Goal: Information Seeking & Learning: Learn about a topic

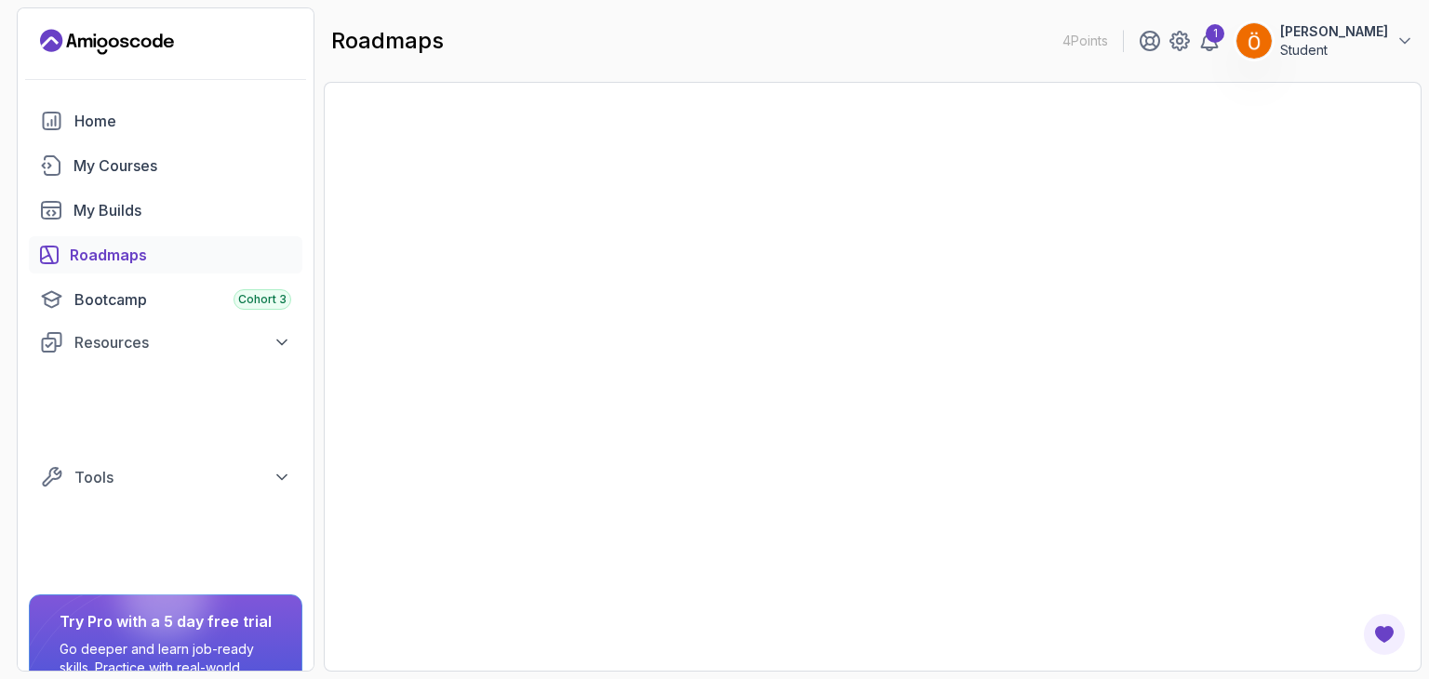
click at [1196, 217] on div at bounding box center [873, 377] width 1098 height 590
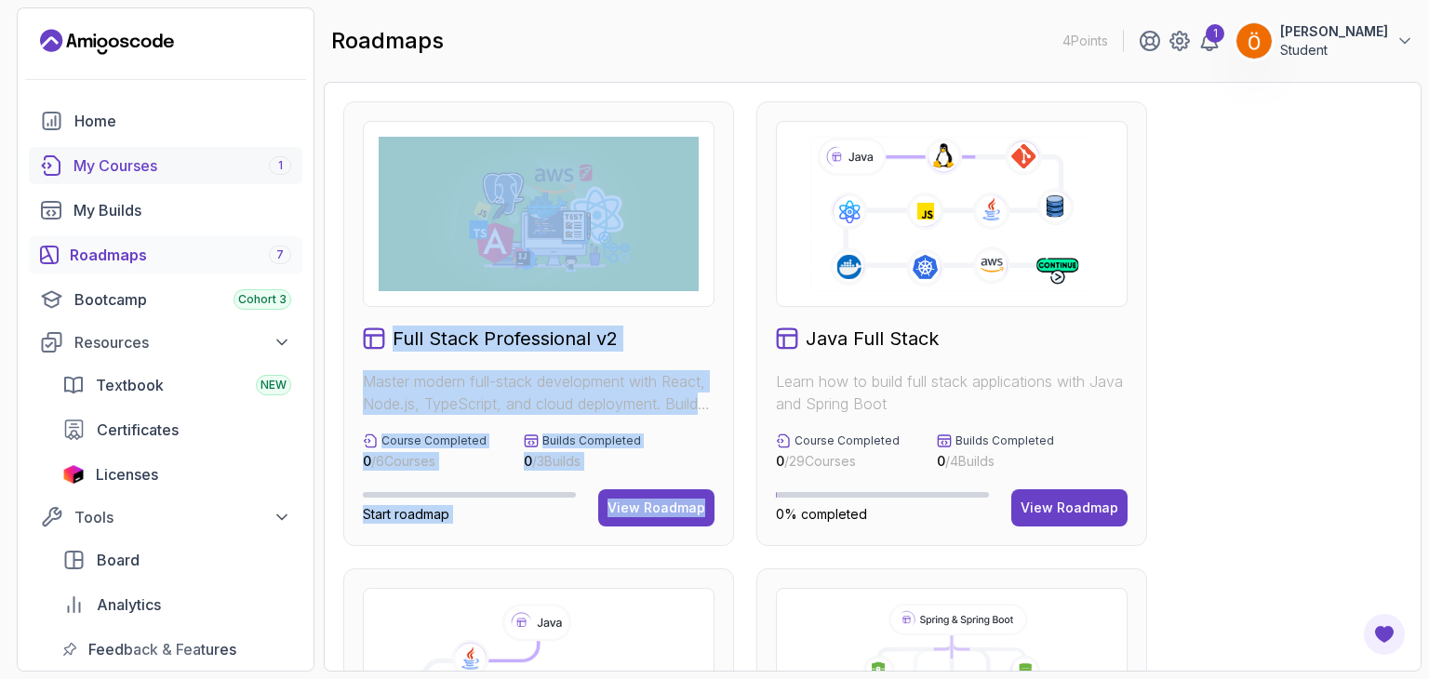
click at [206, 165] on div "My Courses 1" at bounding box center [182, 165] width 218 height 22
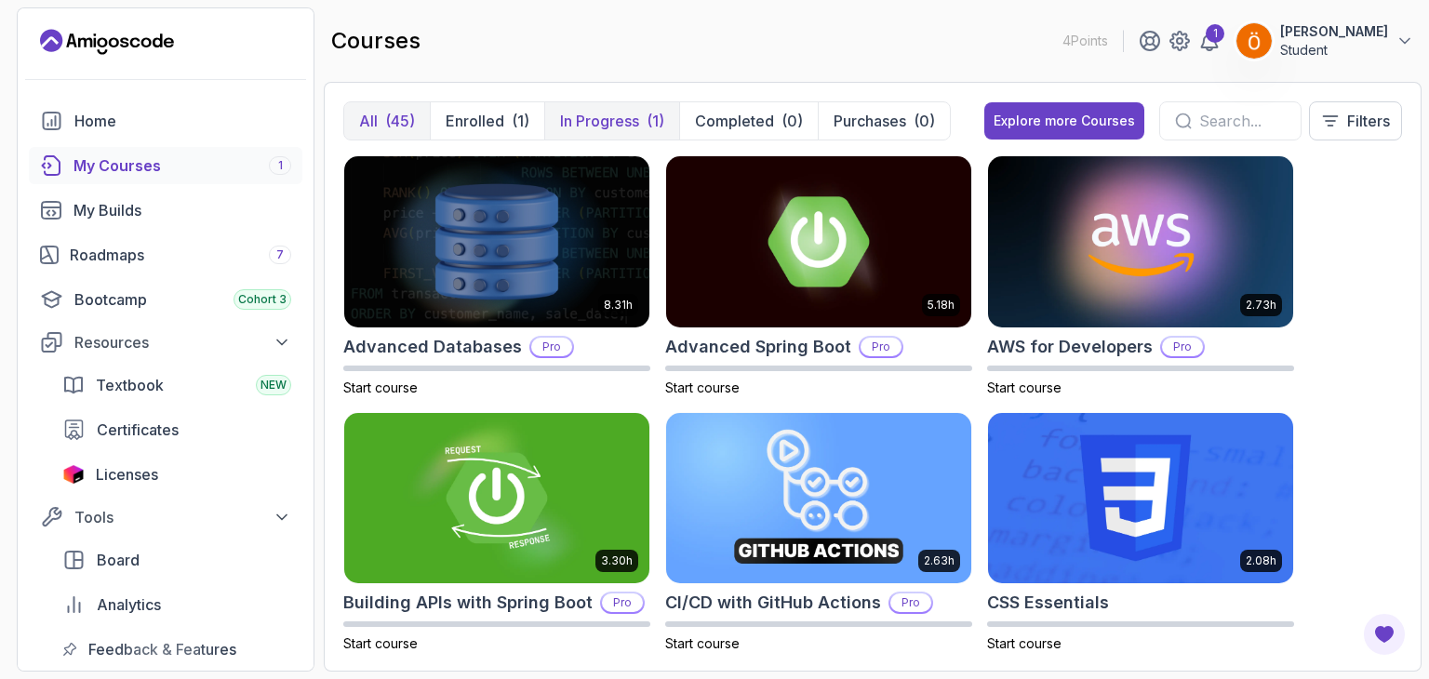
click at [616, 132] on button "In Progress (1)" at bounding box center [611, 120] width 135 height 37
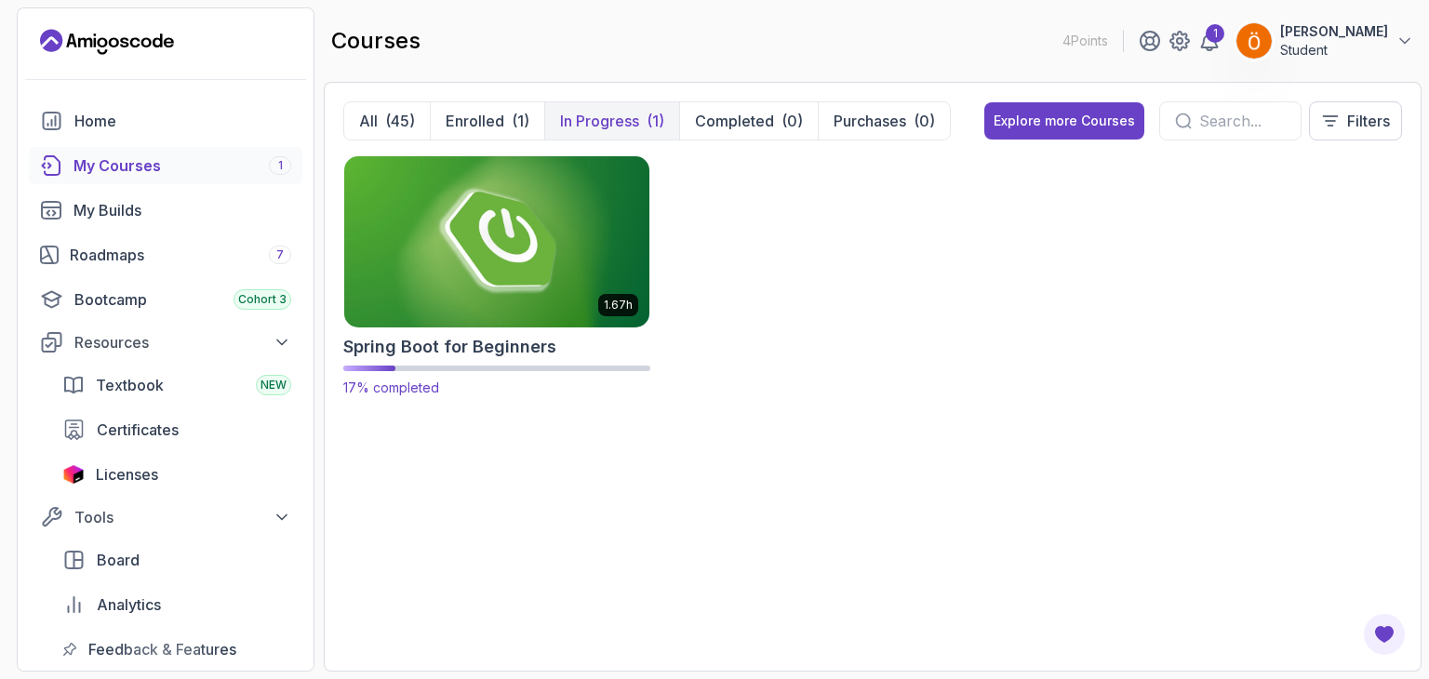
click at [547, 314] on img at bounding box center [497, 242] width 320 height 180
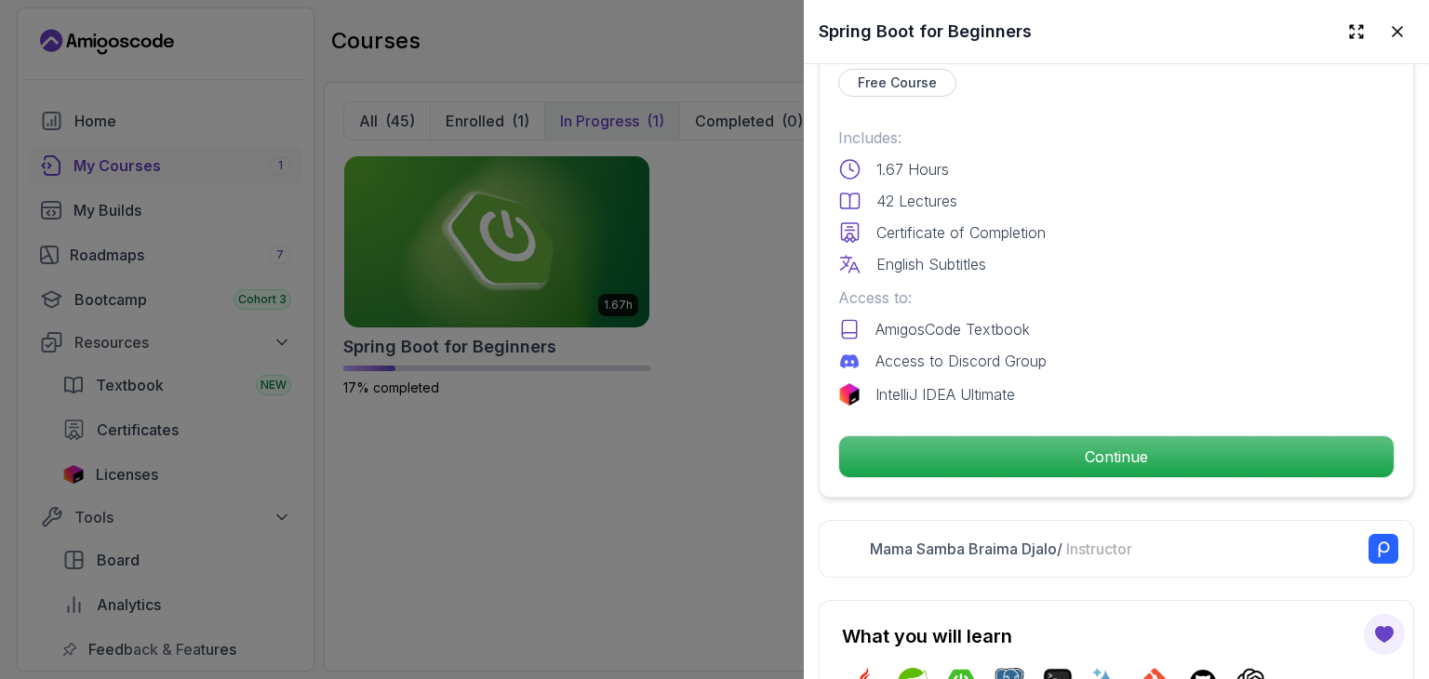
scroll to position [465, 0]
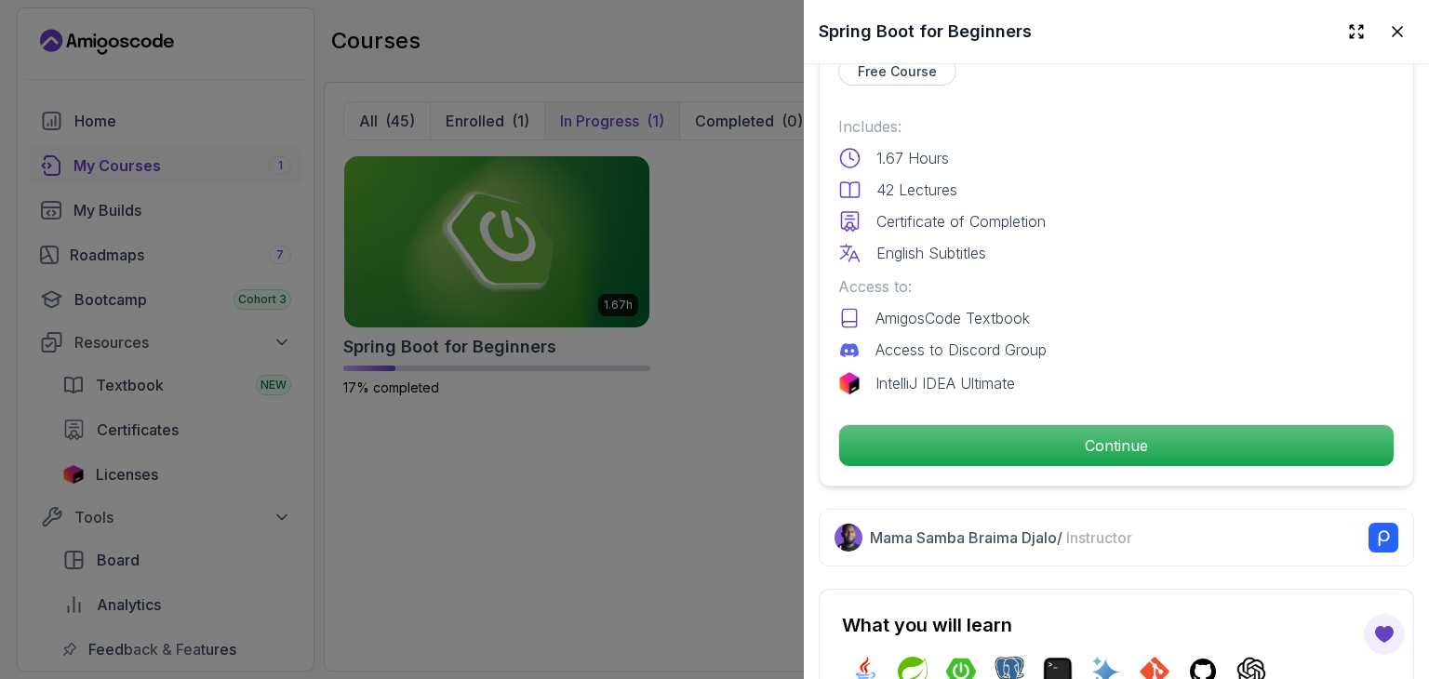
click at [1083, 465] on div "Free Course Includes: 1.67 Hours 42 Lectures Certificate of Completion English …" at bounding box center [1116, 262] width 595 height 448
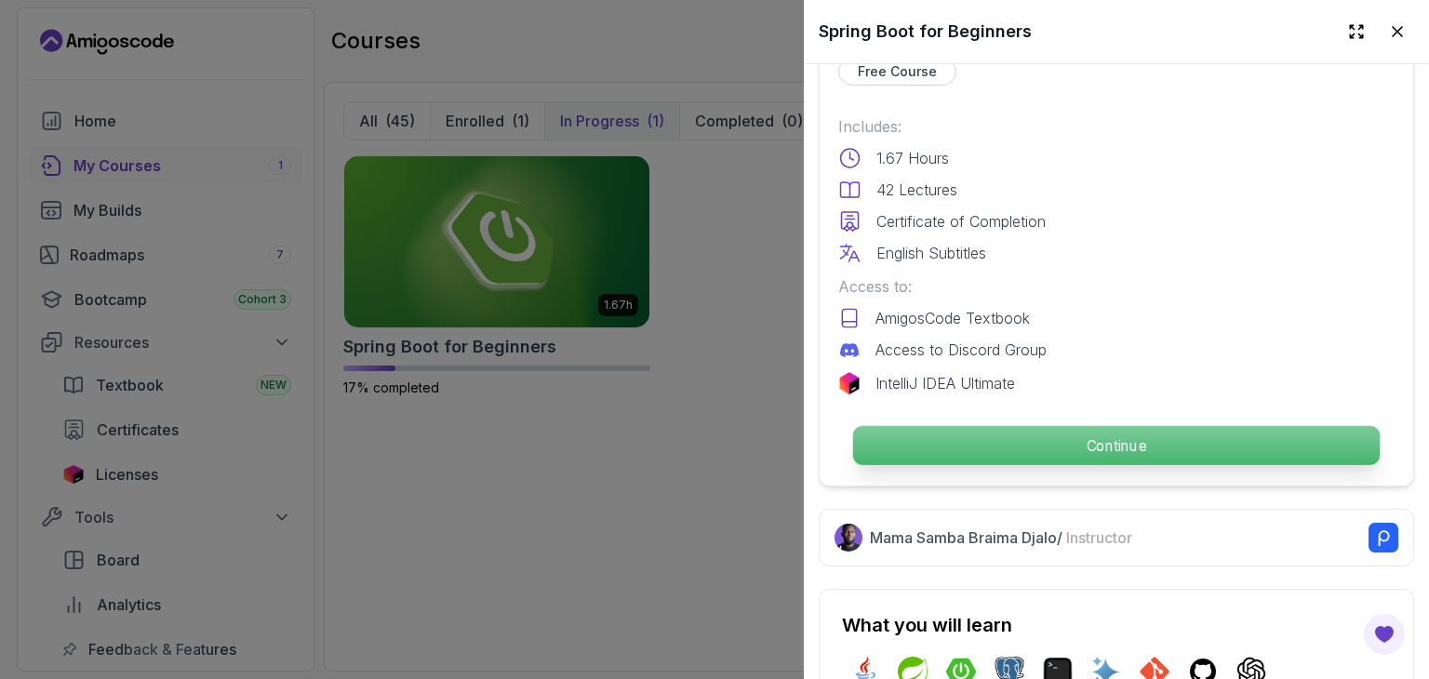
click at [1099, 449] on p "Continue" at bounding box center [1116, 445] width 527 height 39
click at [1090, 426] on p "Continue" at bounding box center [1116, 445] width 527 height 39
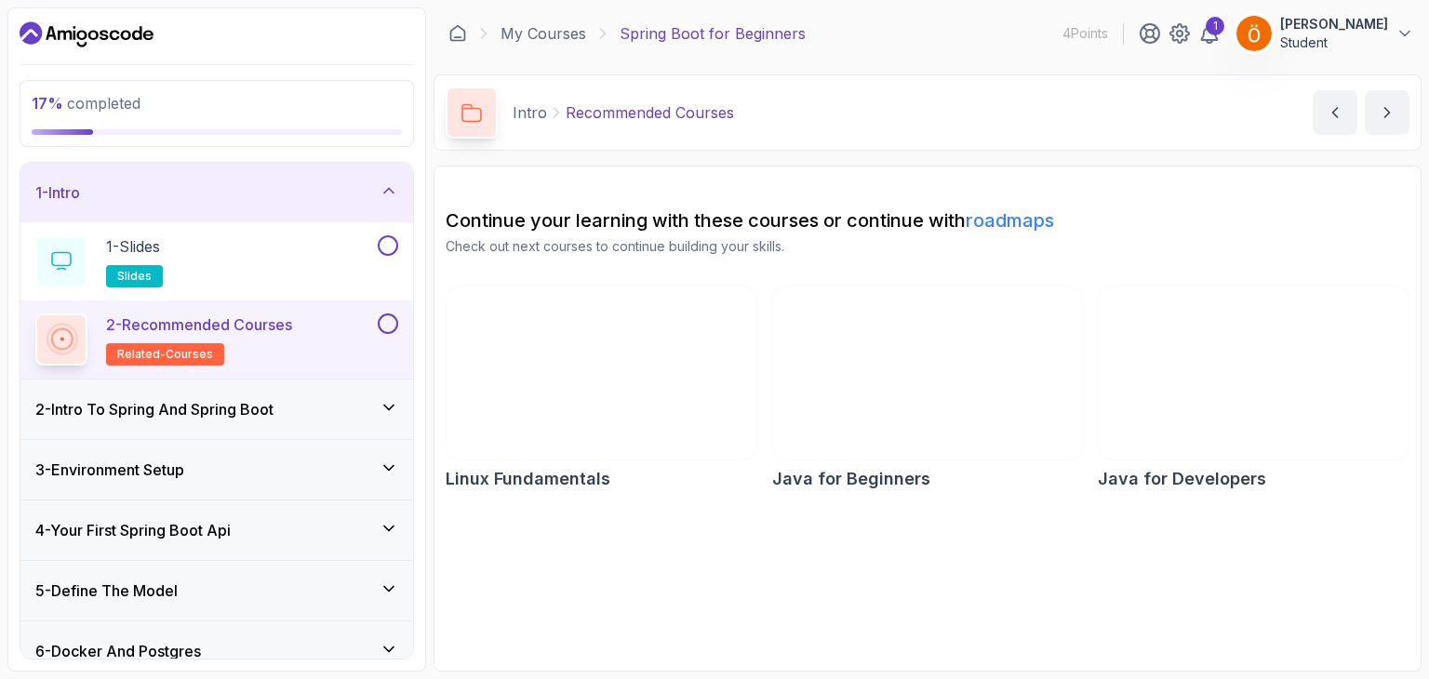
scroll to position [123, 0]
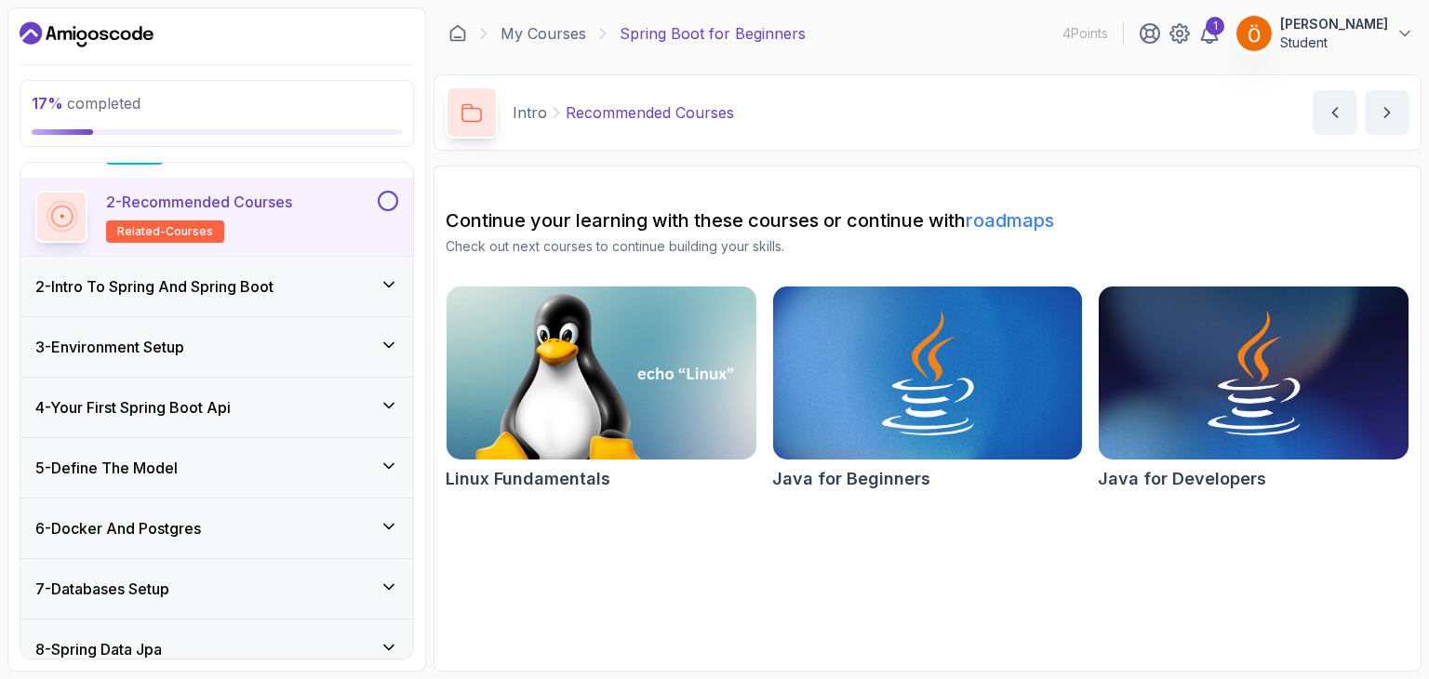
click at [262, 462] on div "5 - Define The Model" at bounding box center [216, 468] width 363 height 22
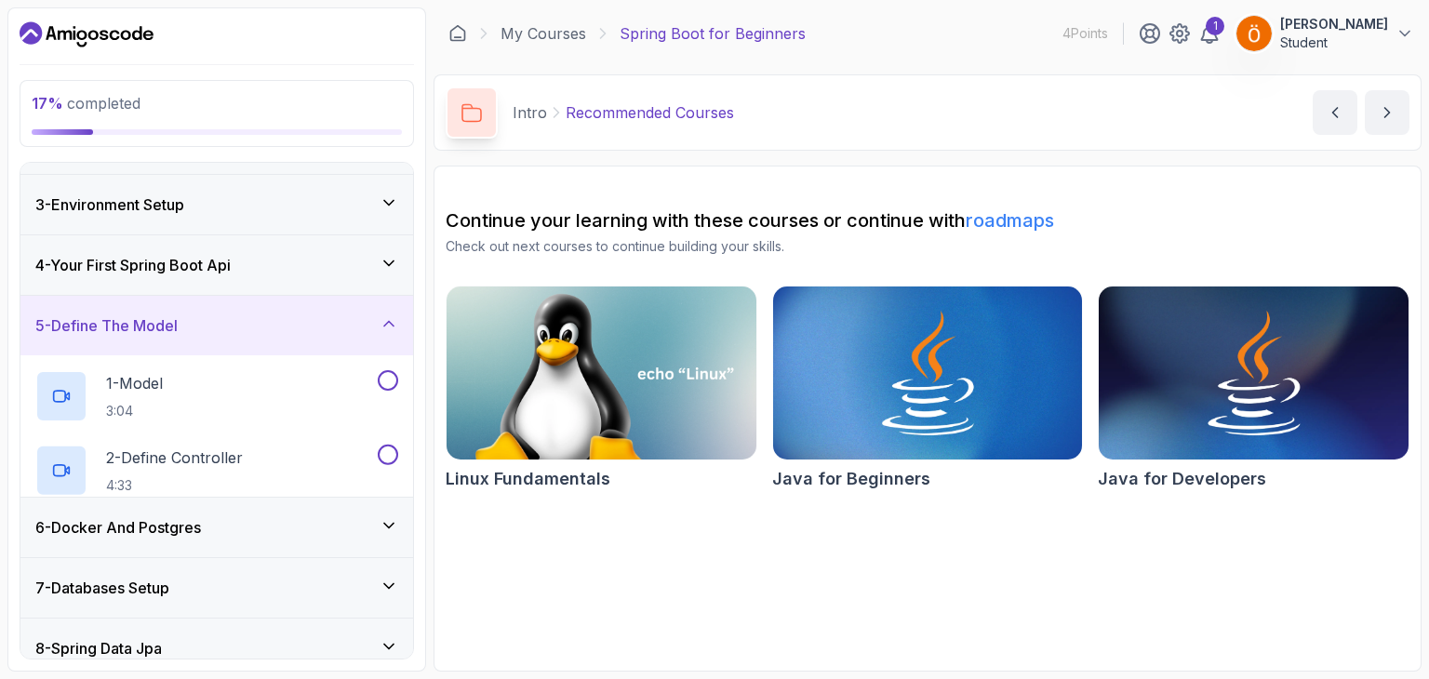
scroll to position [208, 0]
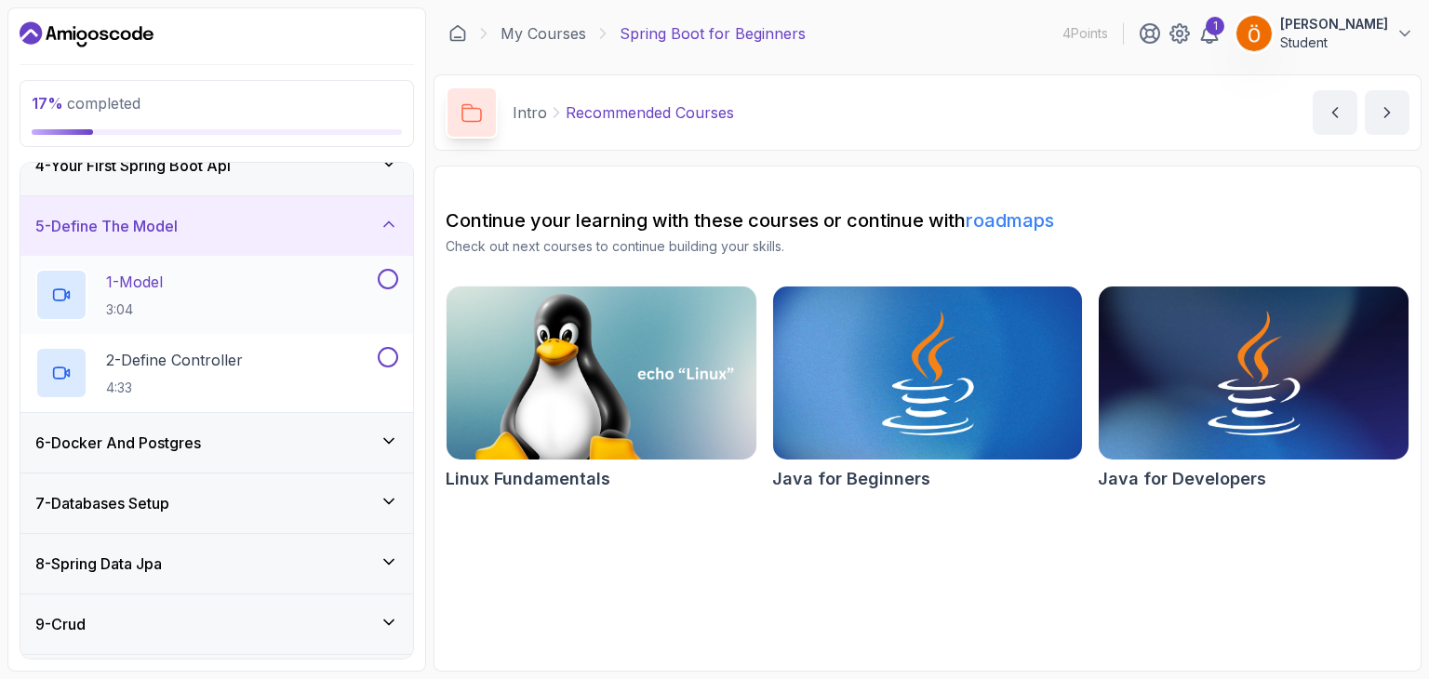
click at [264, 323] on div "1 - Model 3:04" at bounding box center [216, 295] width 393 height 78
click at [387, 272] on button at bounding box center [388, 279] width 20 height 20
click at [387, 362] on button at bounding box center [388, 357] width 20 height 20
click at [277, 280] on div "1 - Model 3:04" at bounding box center [204, 295] width 339 height 52
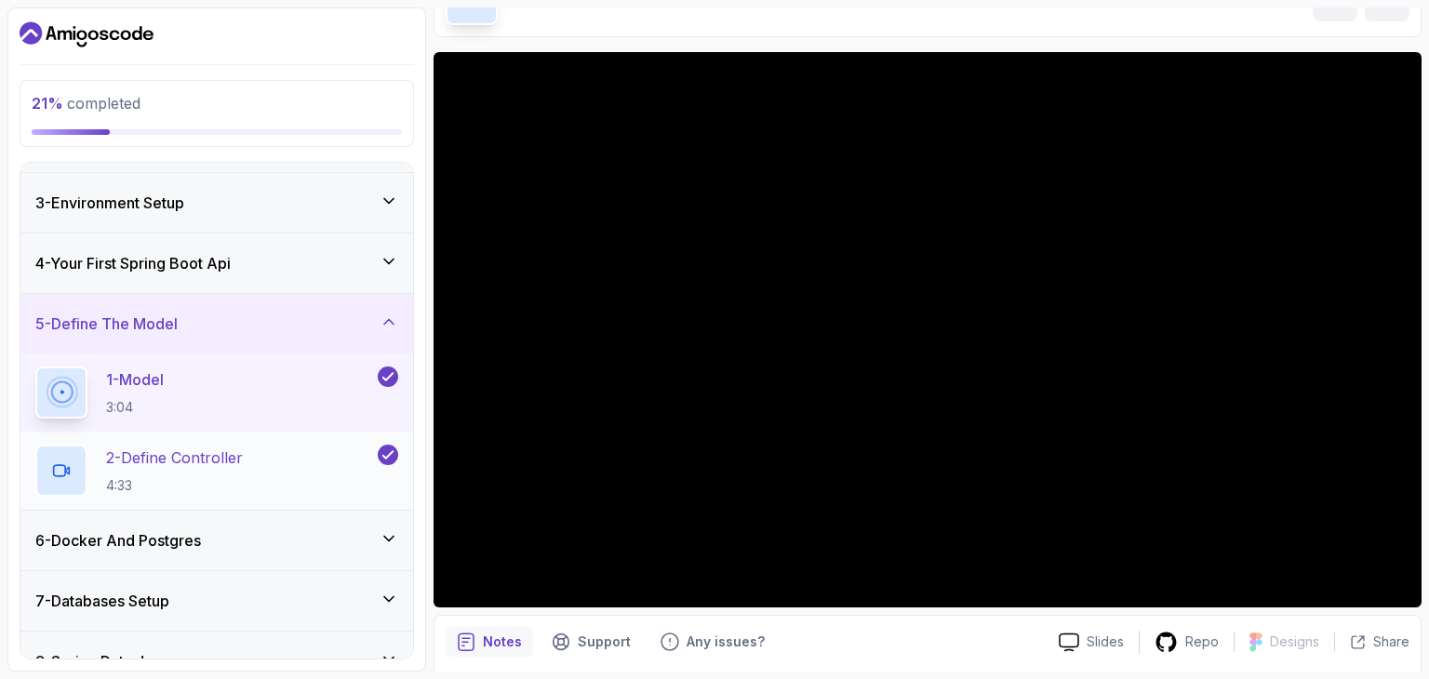
scroll to position [104, 0]
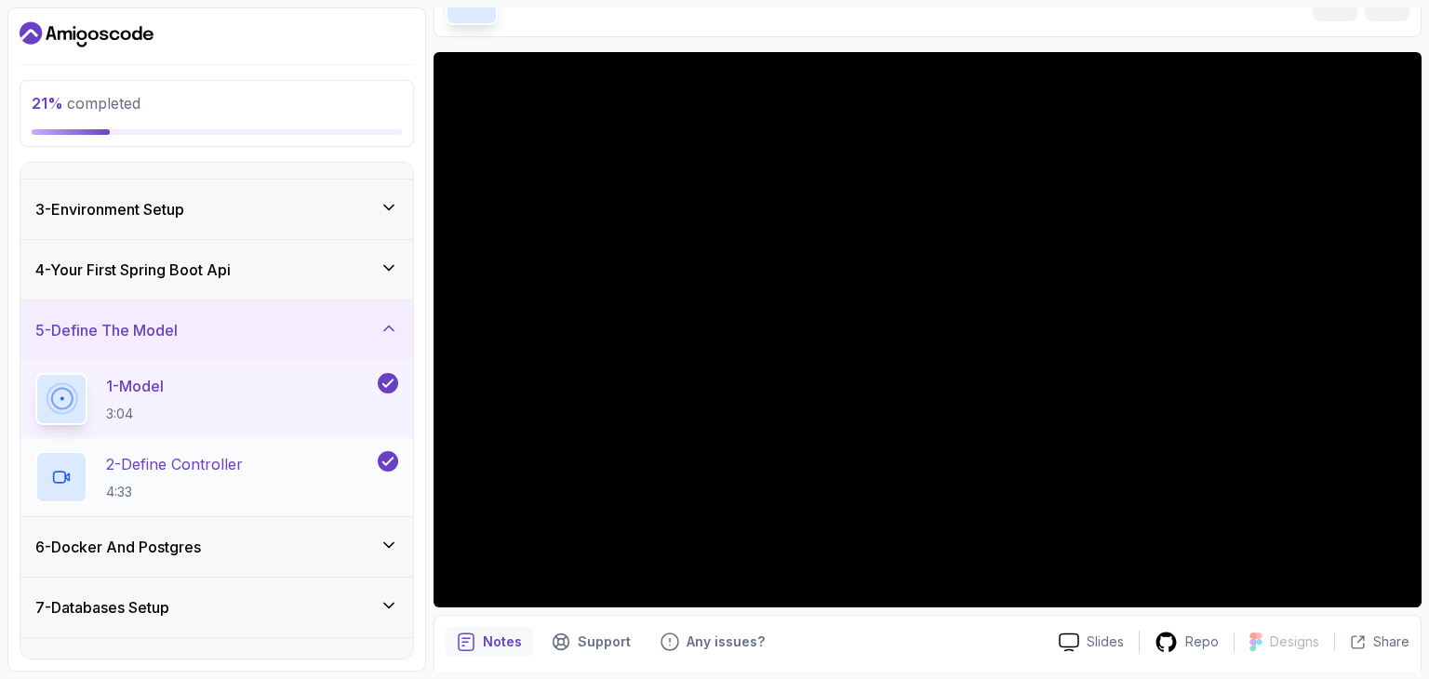
click at [228, 473] on h2 "2 - Define Controller 4:33" at bounding box center [174, 477] width 137 height 48
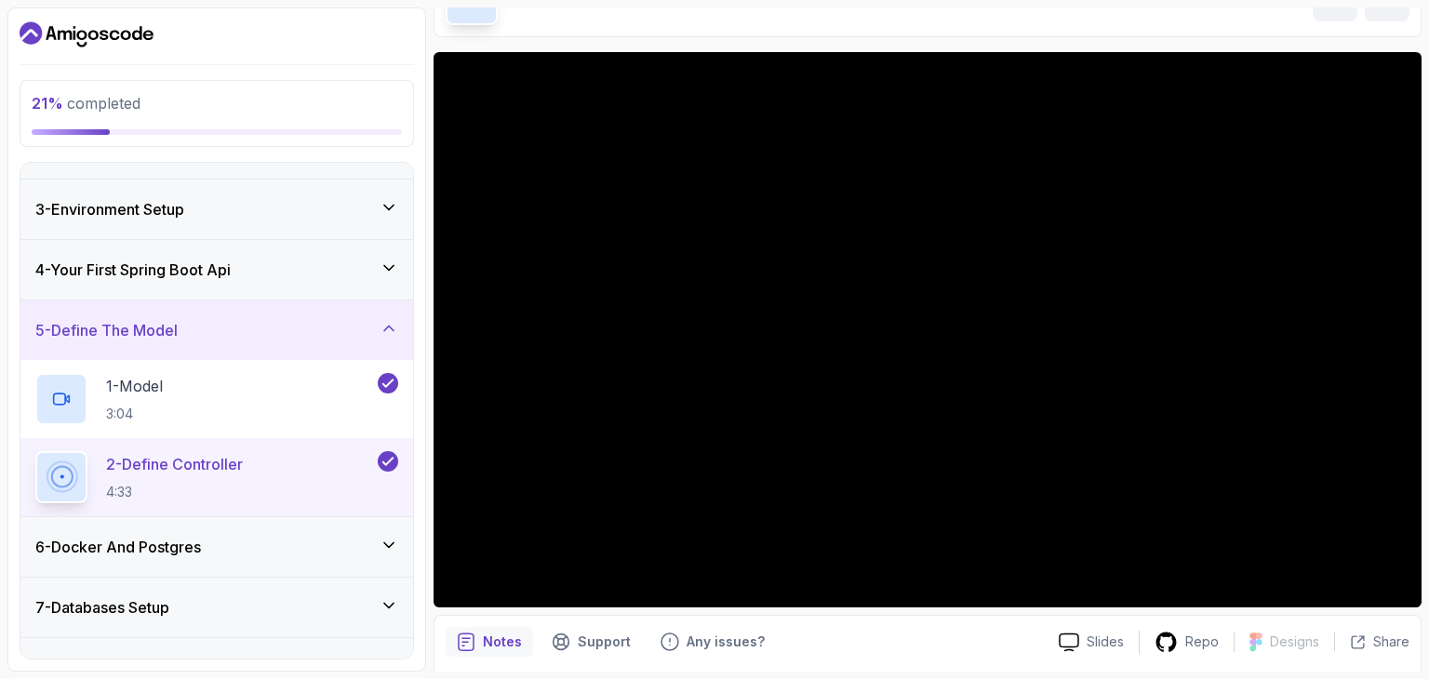
scroll to position [250, 0]
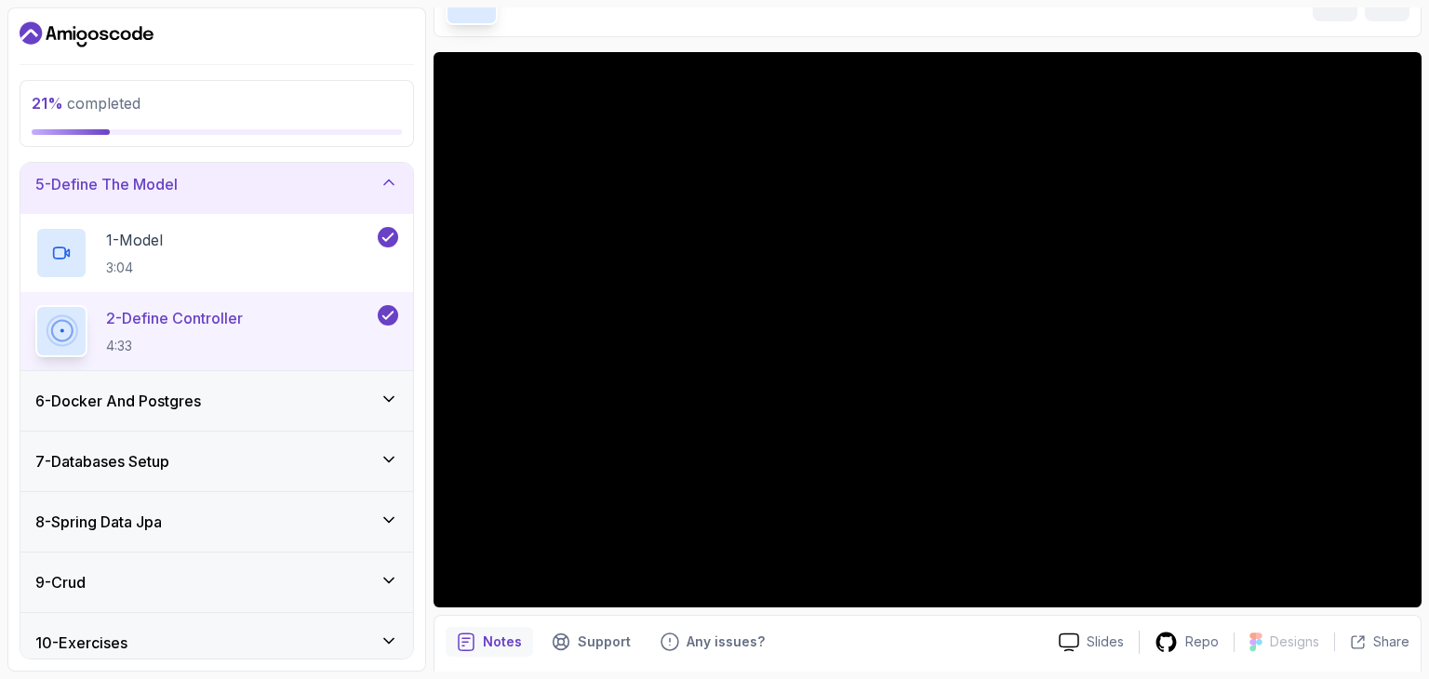
click at [388, 384] on div "6 - Docker And Postgres" at bounding box center [216, 401] width 393 height 60
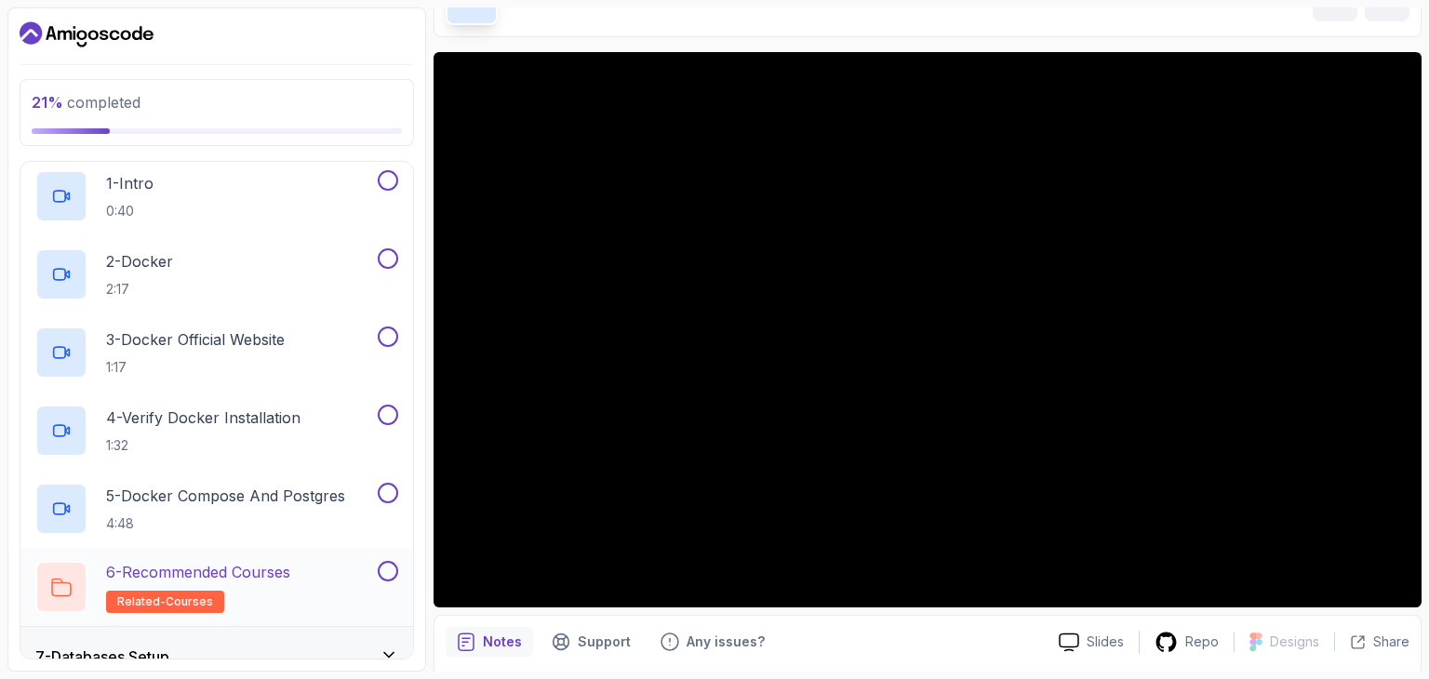
scroll to position [331, 0]
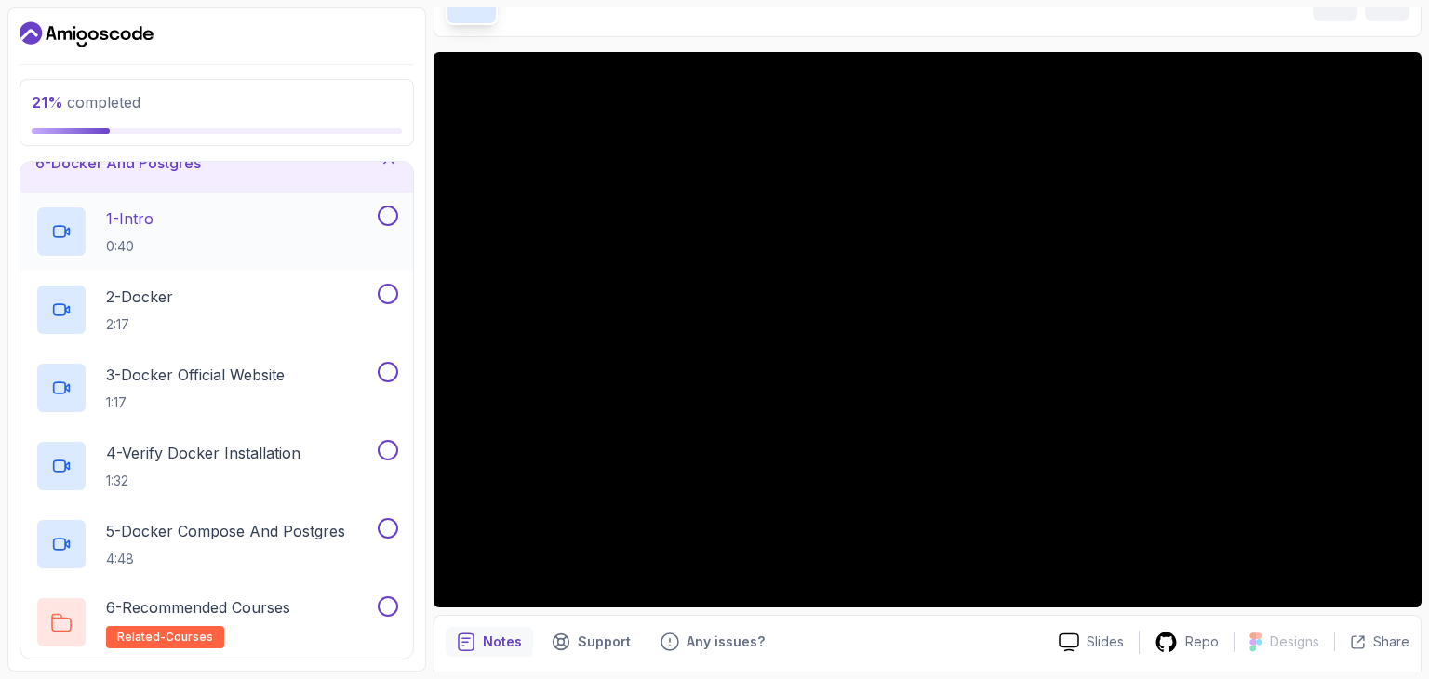
click at [333, 206] on div "1 - Intro 0:40" at bounding box center [204, 232] width 339 height 52
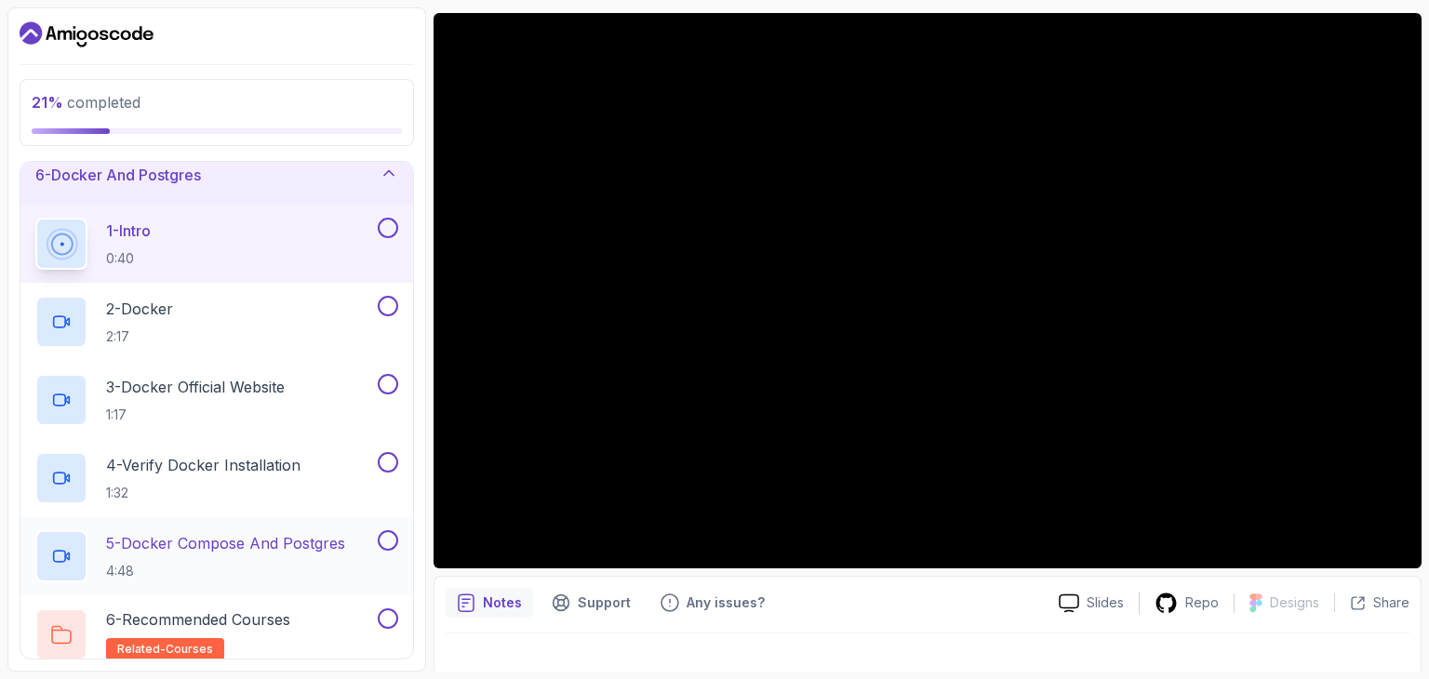
scroll to position [322, 0]
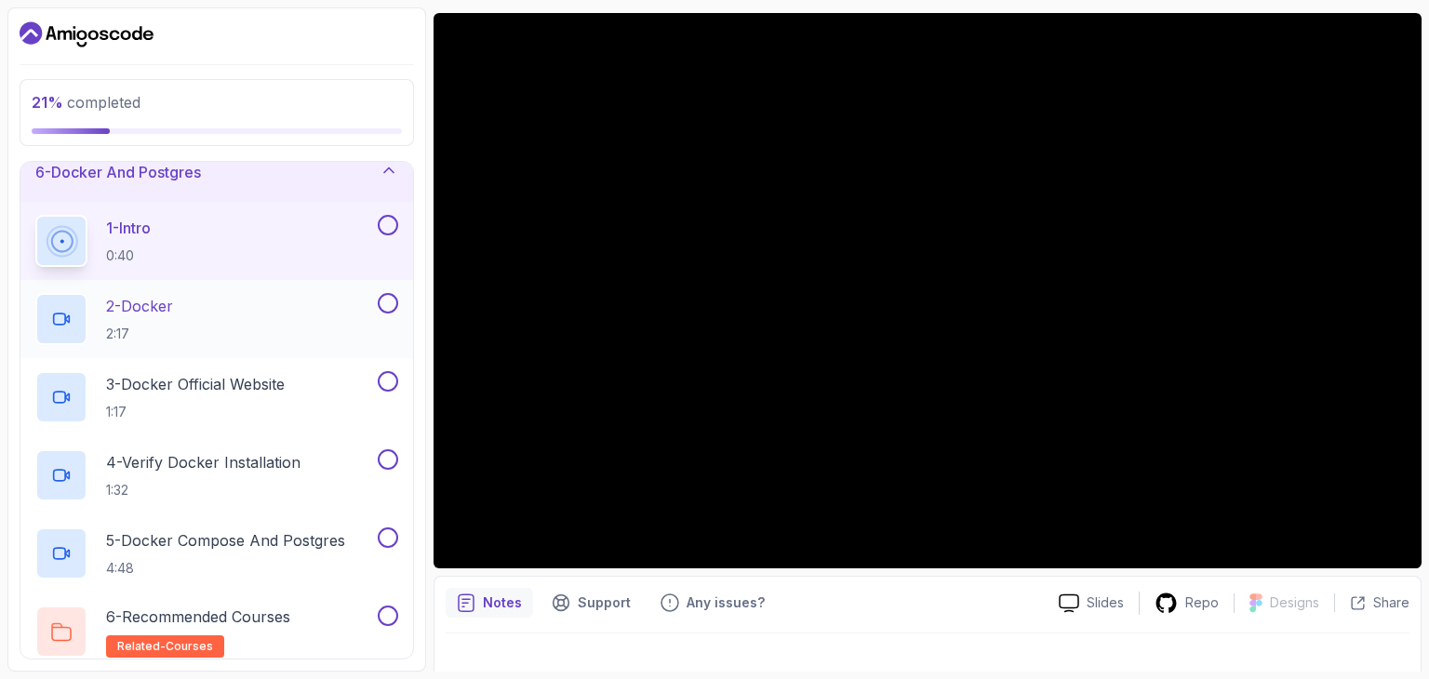
click at [271, 286] on div "2 - Docker 2:17" at bounding box center [216, 319] width 393 height 78
click at [391, 225] on button at bounding box center [388, 225] width 20 height 20
click at [342, 306] on div "2 - Docker 2:17" at bounding box center [204, 319] width 339 height 52
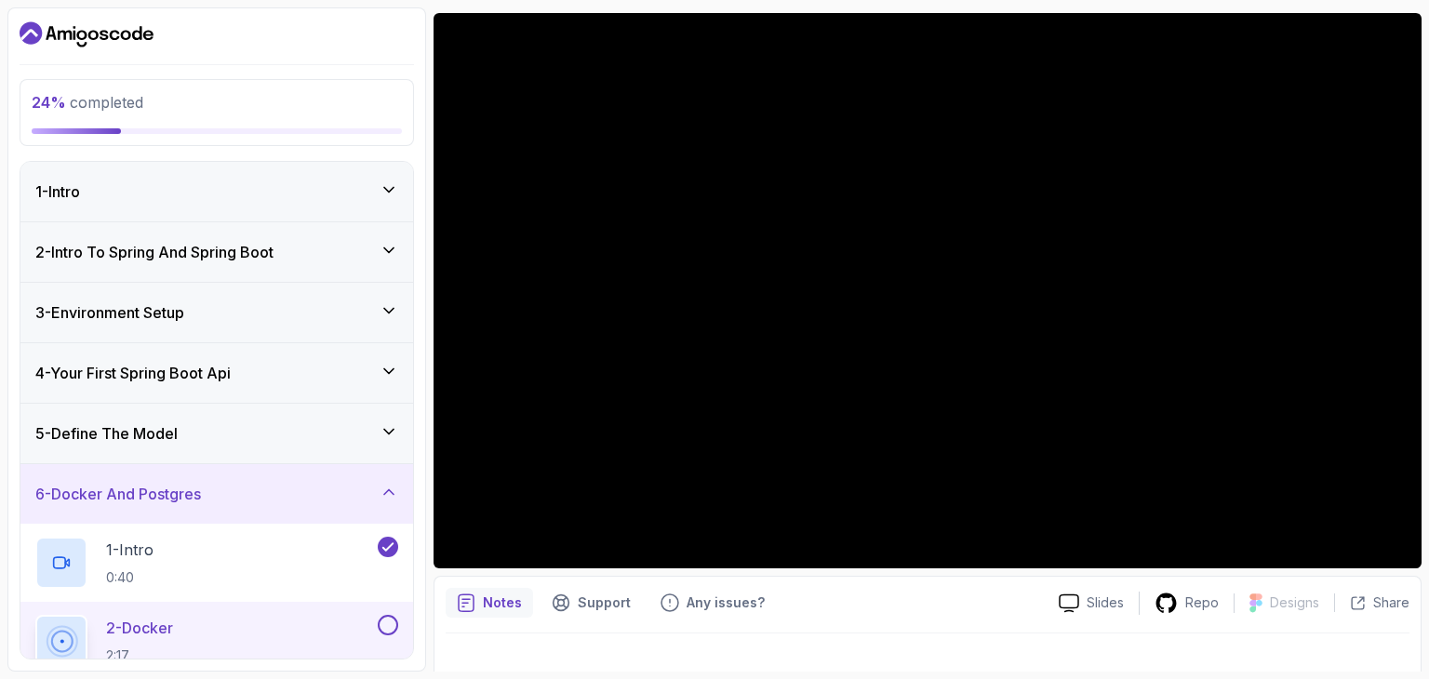
click at [317, 183] on div "1 - Intro" at bounding box center [216, 191] width 363 height 22
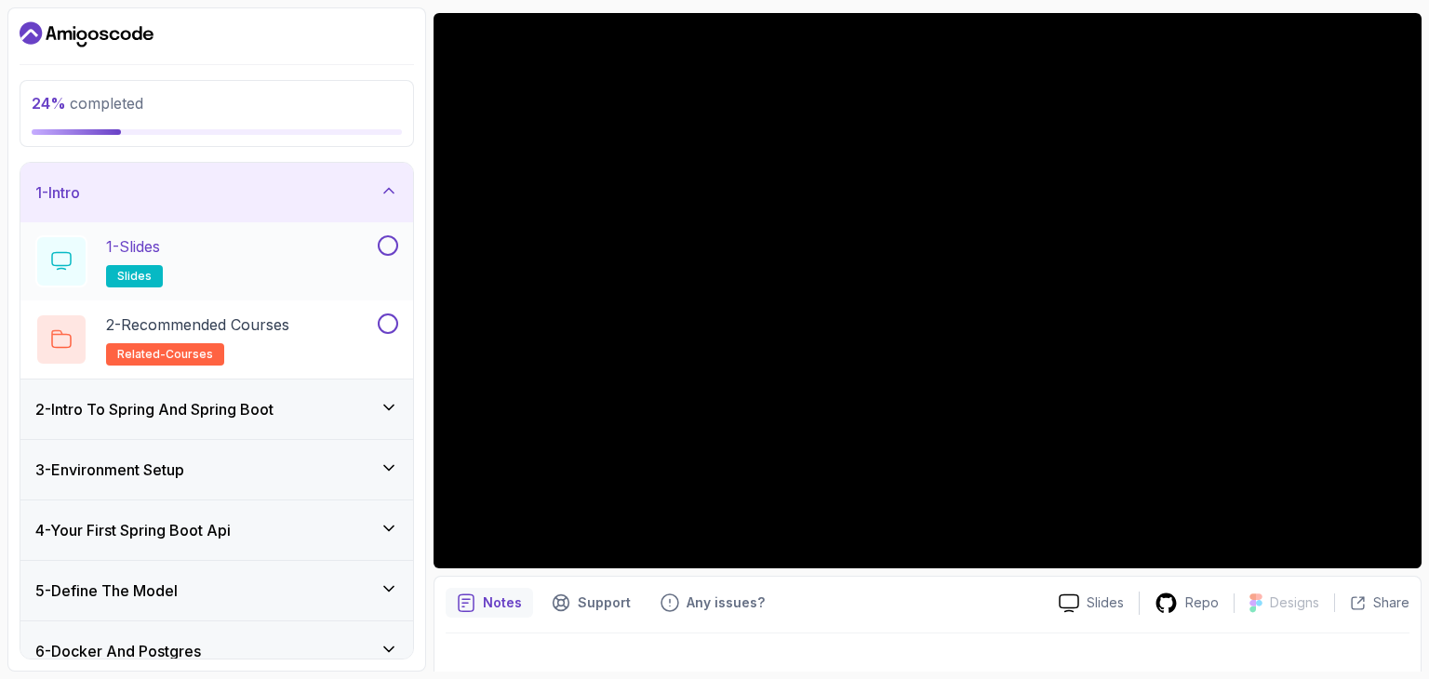
click at [383, 242] on button at bounding box center [388, 245] width 20 height 20
click at [387, 322] on button at bounding box center [388, 324] width 20 height 20
click at [363, 181] on div "1 - Intro" at bounding box center [216, 192] width 363 height 22
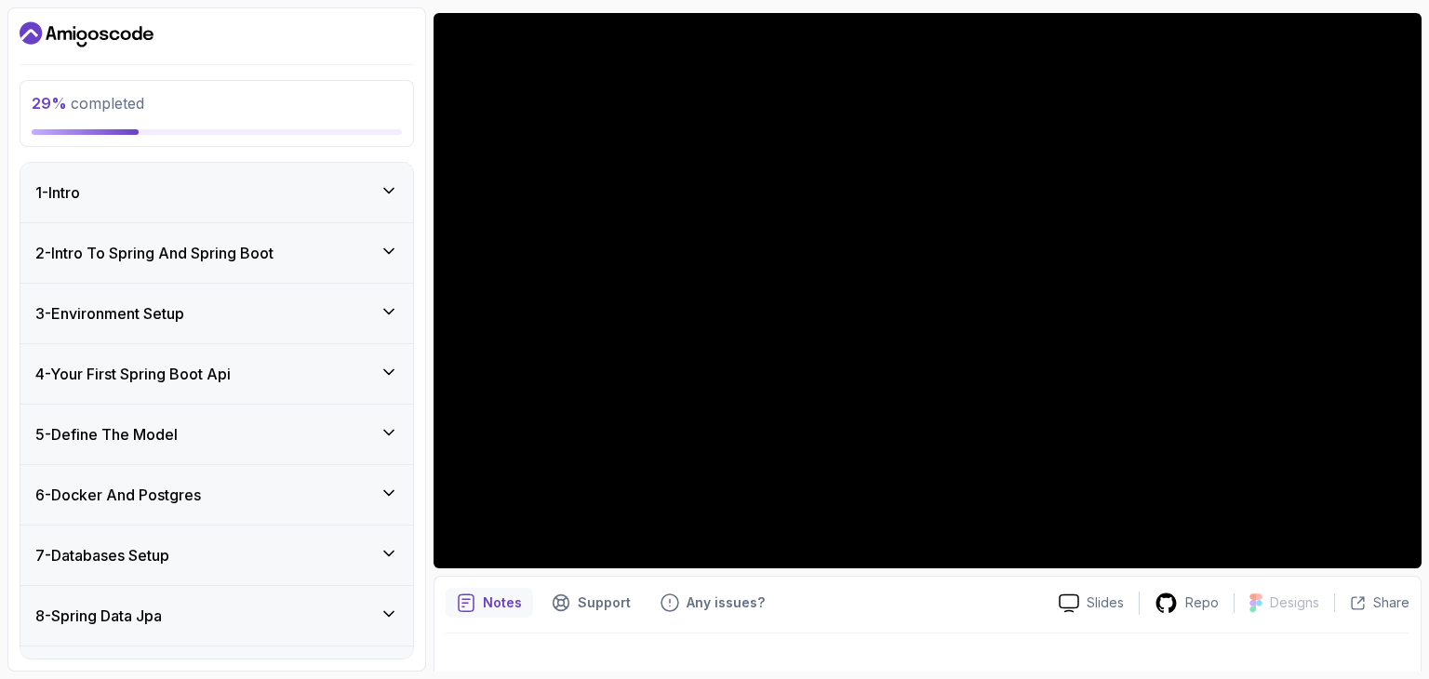
click at [352, 228] on div "2 - Intro To Spring And Spring Boot" at bounding box center [216, 253] width 393 height 60
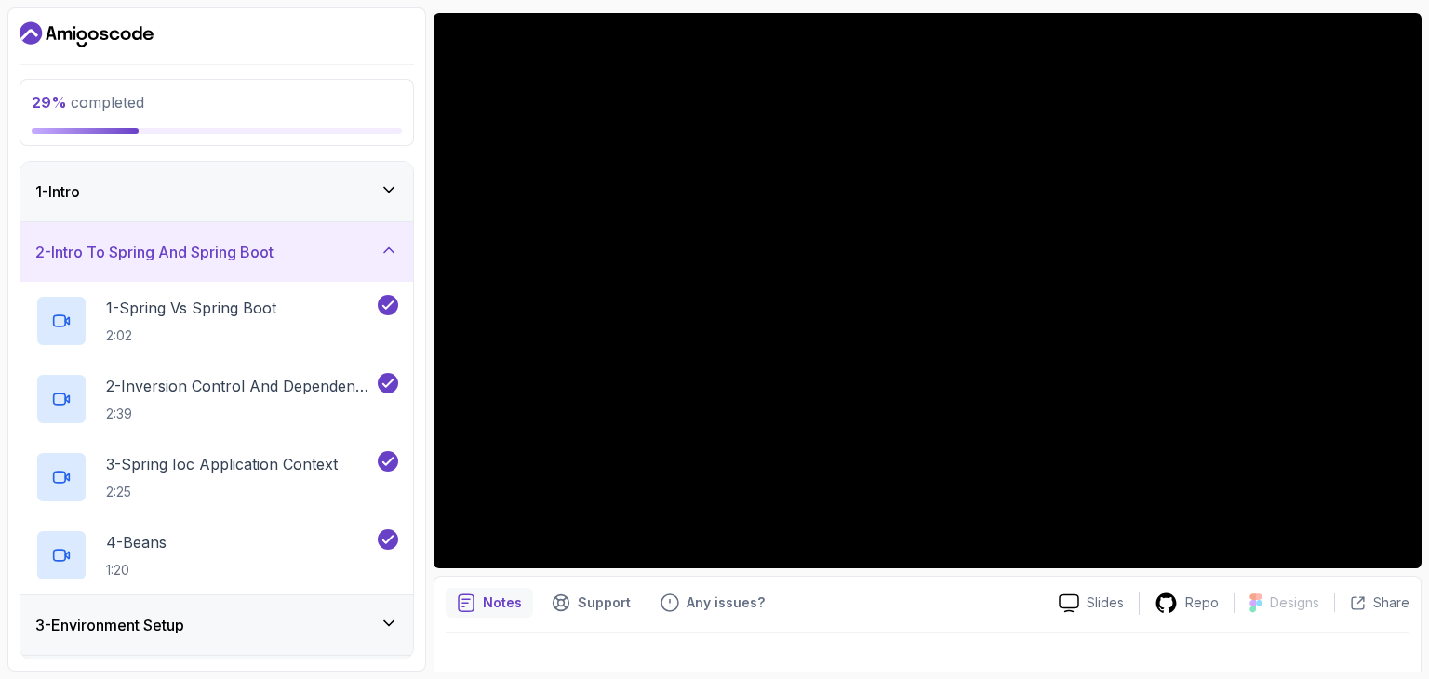
click at [346, 258] on div "2 - Intro To Spring And Spring Boot" at bounding box center [216, 252] width 363 height 22
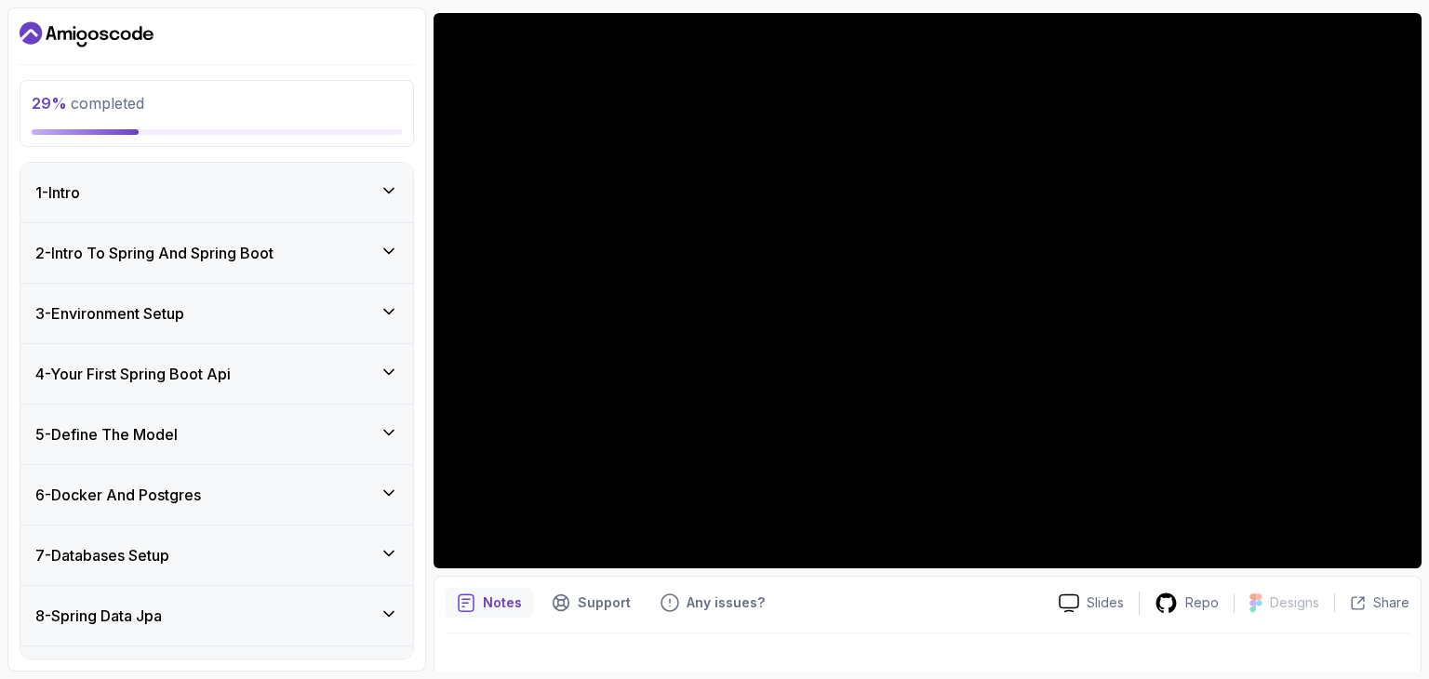
scroll to position [67, 0]
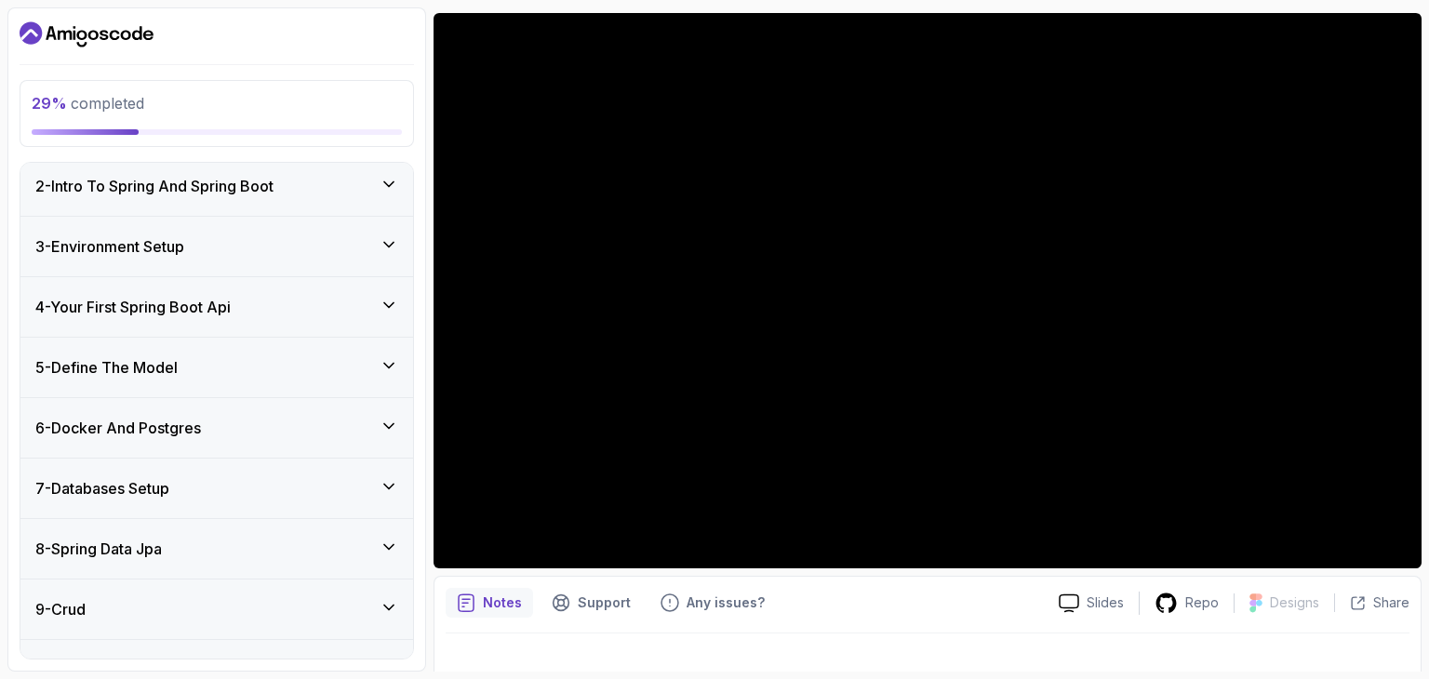
click at [372, 252] on div "3 - Environment Setup" at bounding box center [216, 246] width 363 height 22
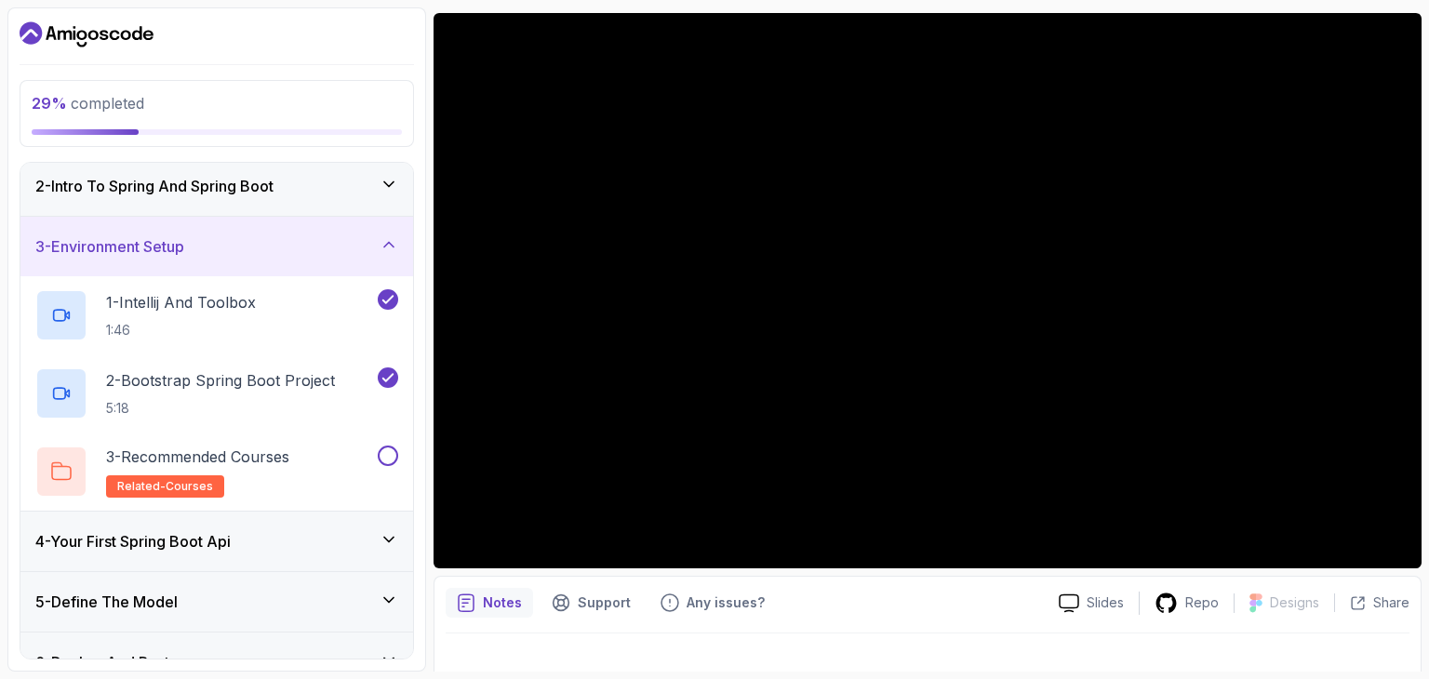
click at [372, 252] on div "3 - Environment Setup" at bounding box center [216, 246] width 363 height 22
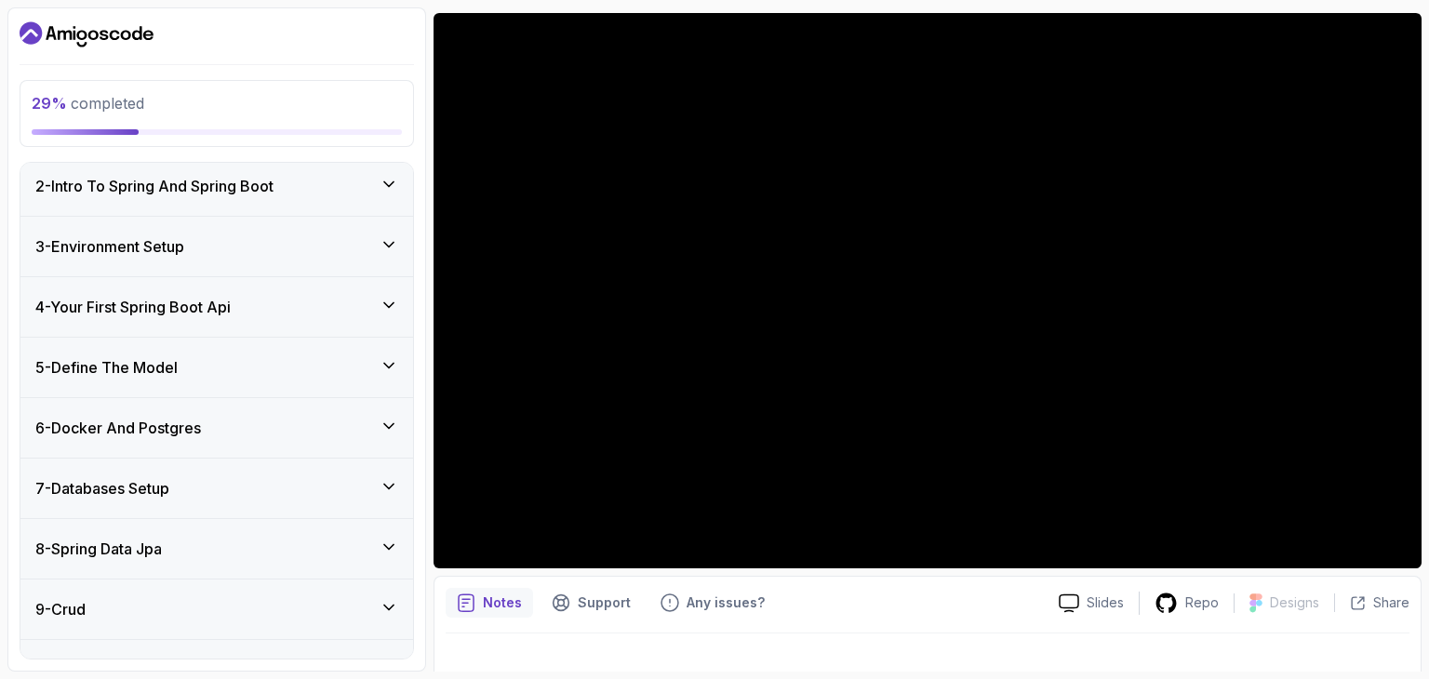
click at [372, 252] on div "3 - Environment Setup" at bounding box center [216, 246] width 363 height 22
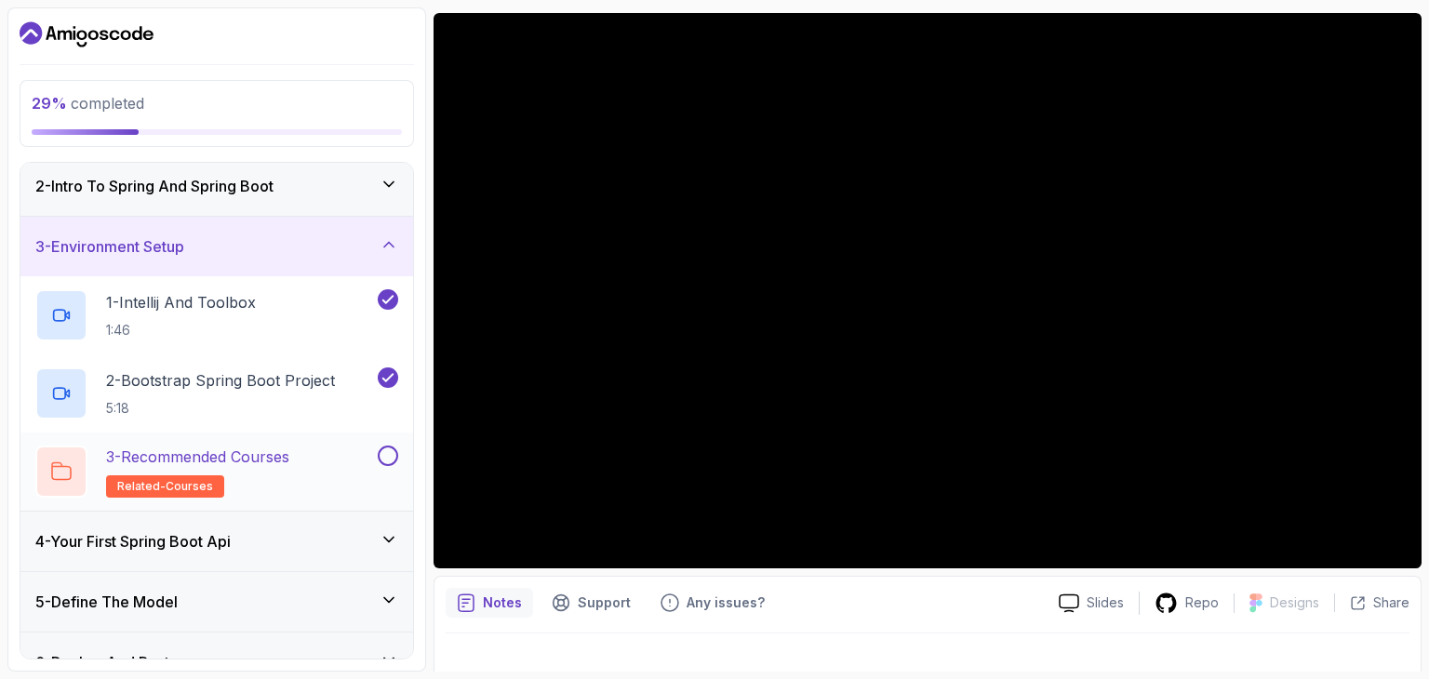
click at [383, 452] on button at bounding box center [388, 456] width 20 height 20
click at [322, 248] on div "3 - Environment Setup" at bounding box center [216, 246] width 363 height 22
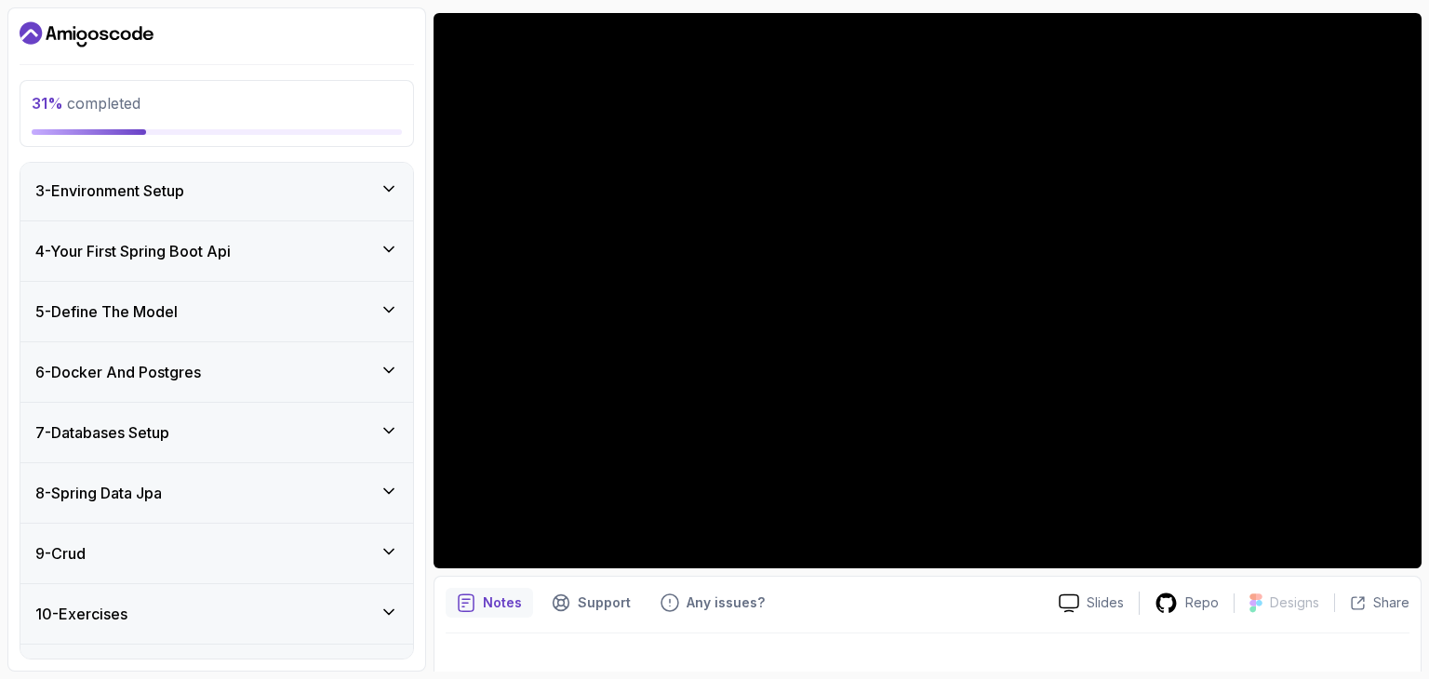
scroll to position [123, 0]
click at [369, 250] on div "4 - Your First Spring Boot Api" at bounding box center [216, 251] width 363 height 22
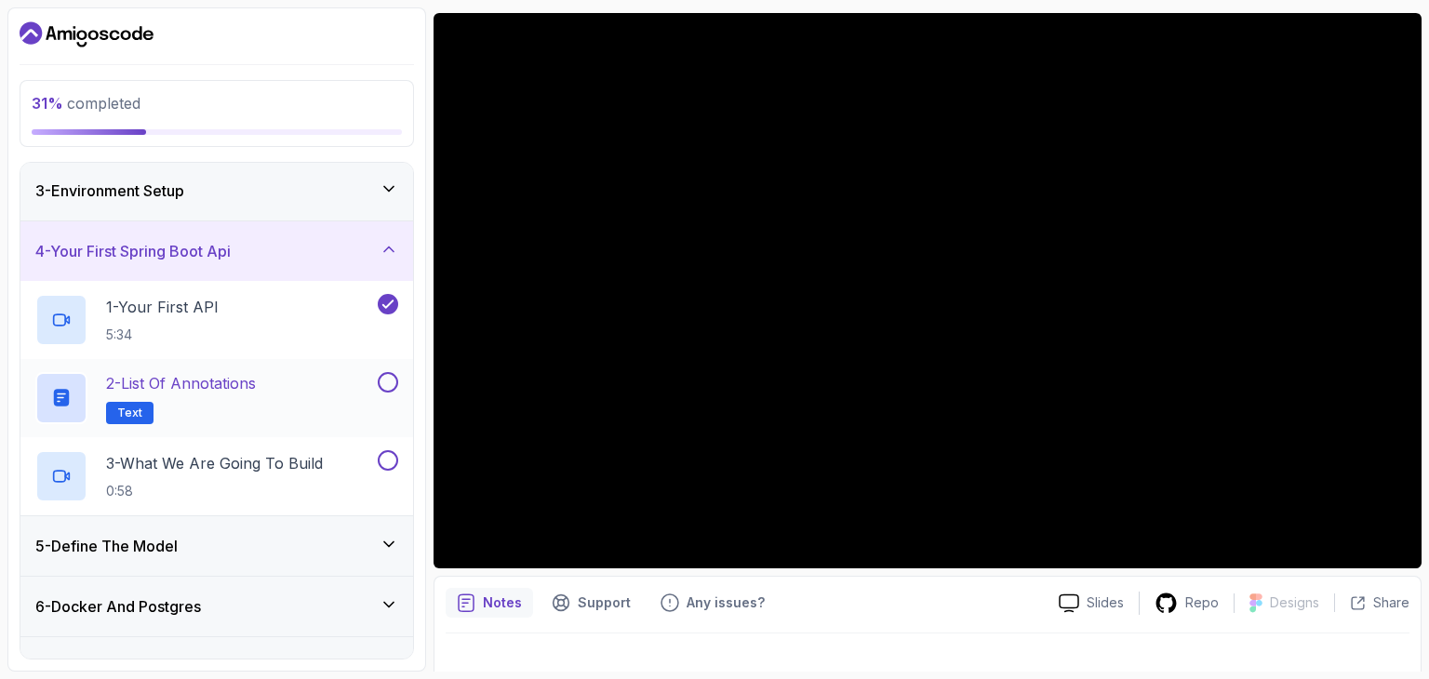
click at [393, 378] on button at bounding box center [388, 382] width 20 height 20
click at [394, 461] on button at bounding box center [388, 460] width 20 height 20
click at [343, 240] on div "4 - Your First Spring Boot Api" at bounding box center [216, 251] width 363 height 22
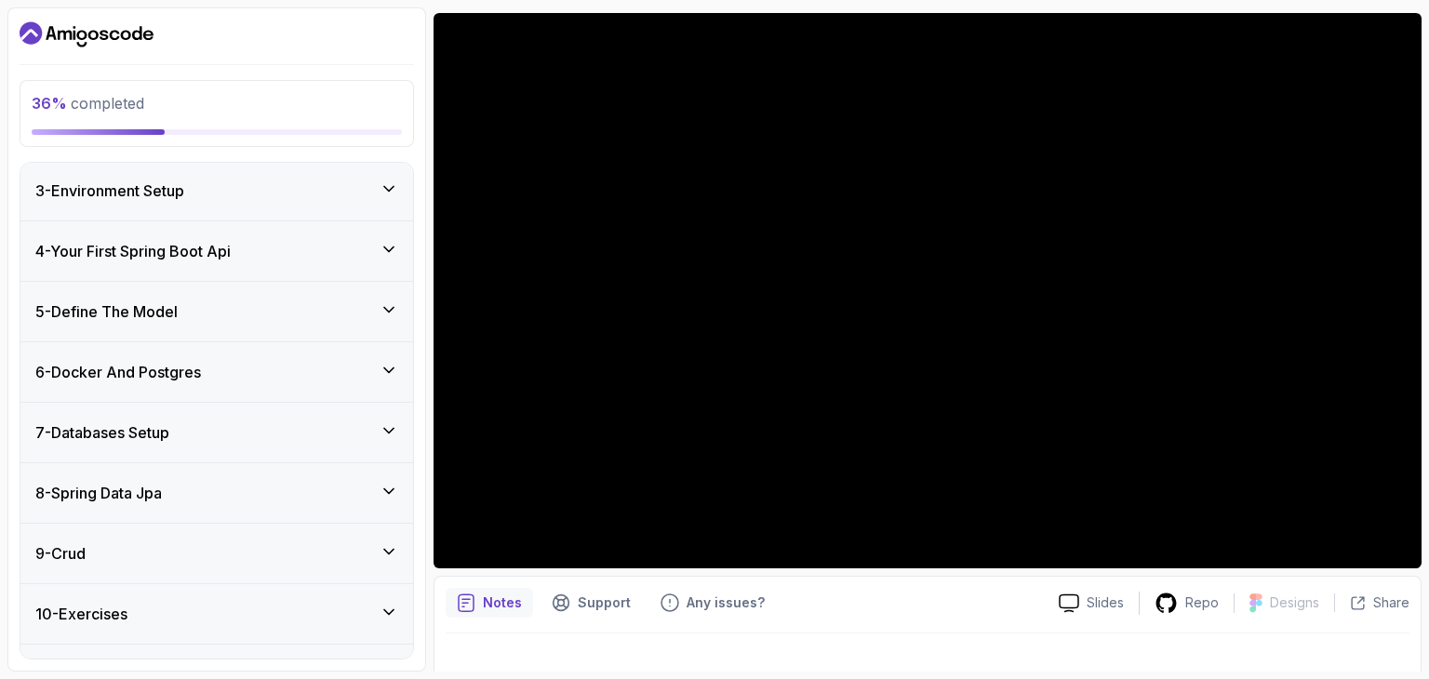
click at [316, 342] on div "6 - Docker And Postgres" at bounding box center [216, 372] width 393 height 60
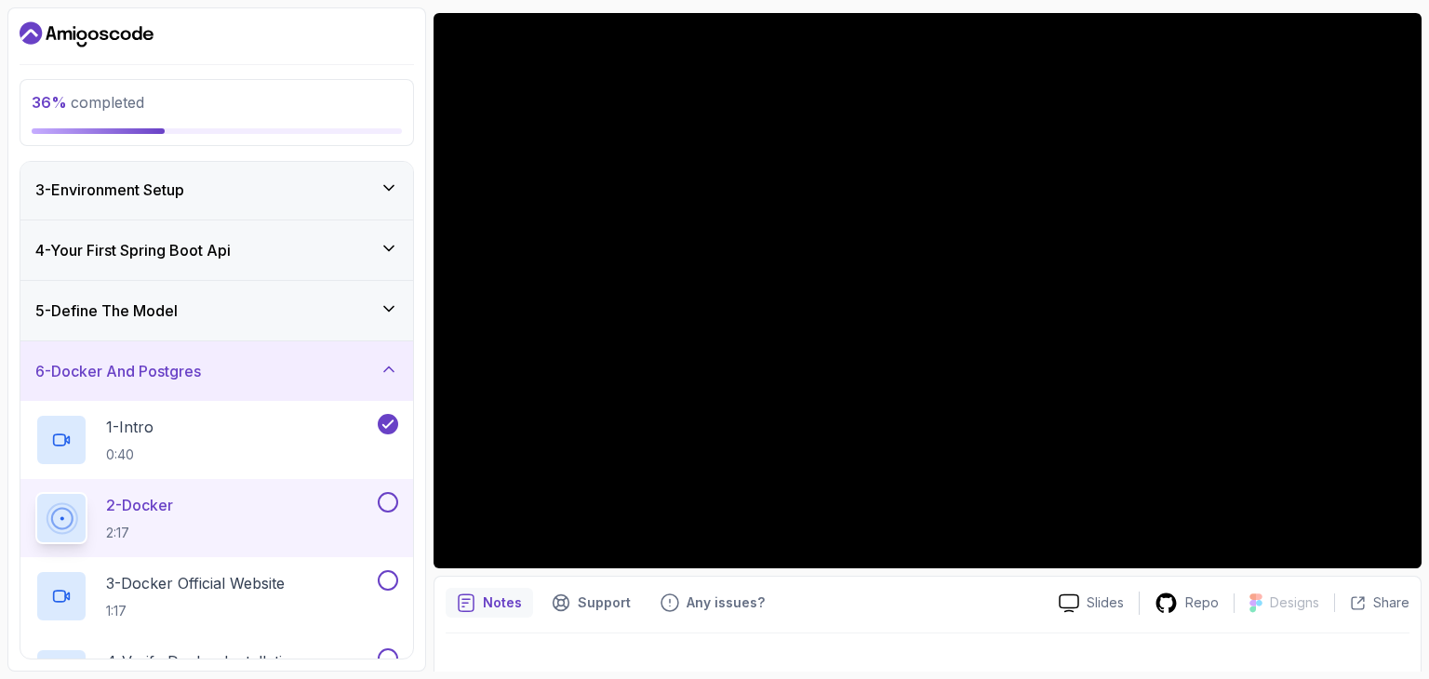
click at [321, 325] on div "5 - Define The Model" at bounding box center [216, 311] width 393 height 60
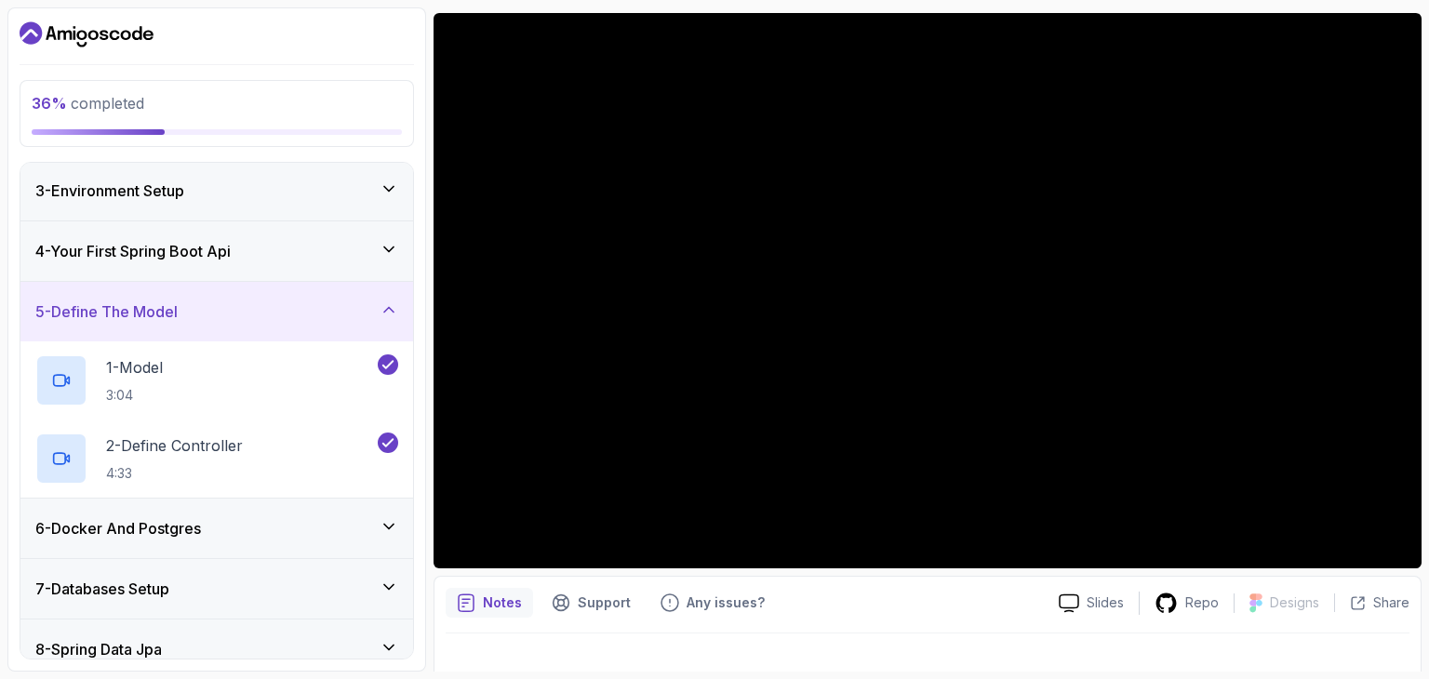
click at [349, 315] on div "5 - Define The Model" at bounding box center [216, 311] width 363 height 22
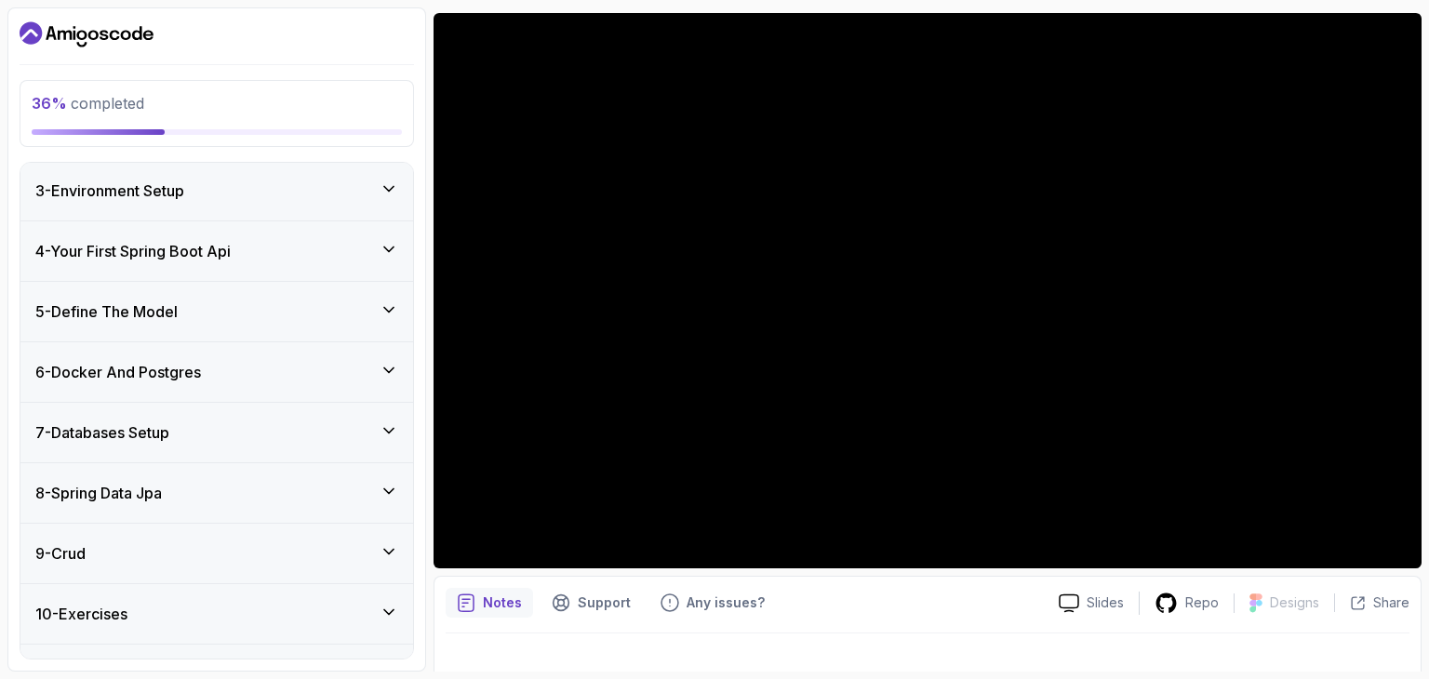
click at [323, 352] on div "6 - Docker And Postgres" at bounding box center [216, 372] width 393 height 60
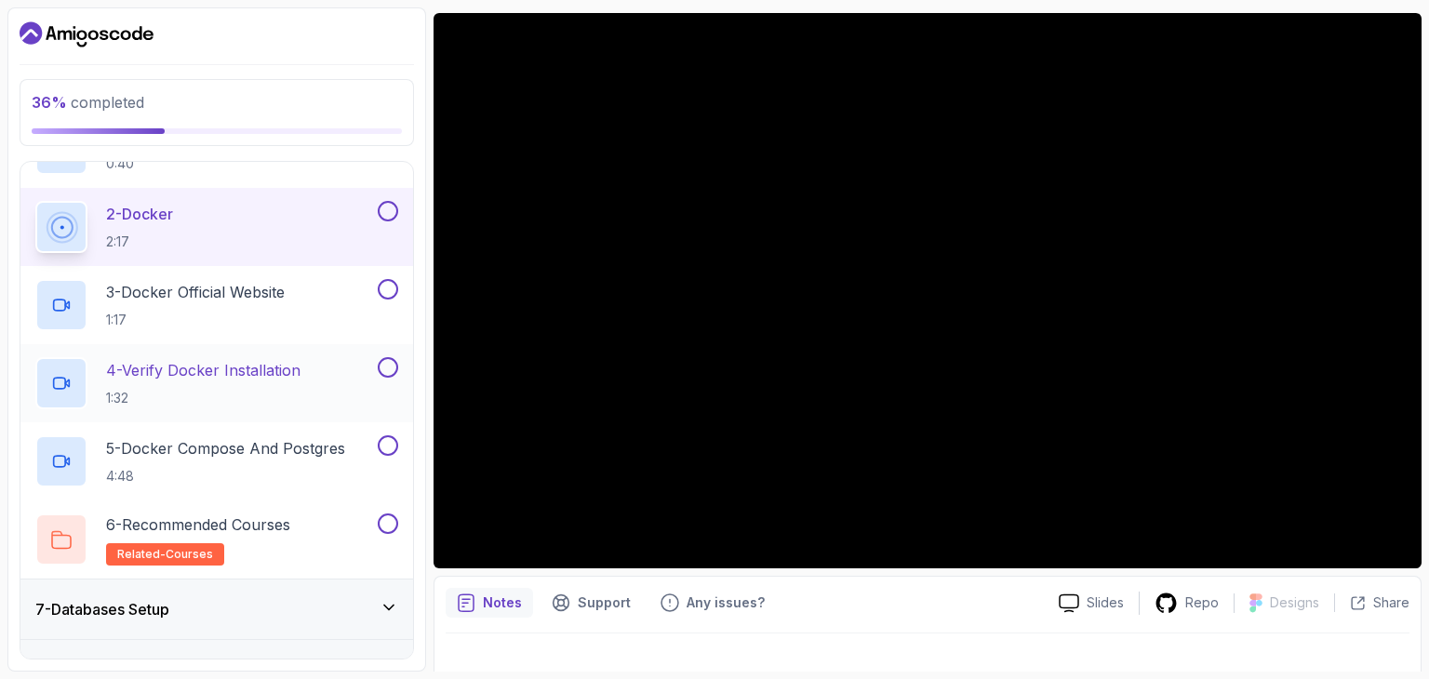
scroll to position [415, 0]
click at [393, 209] on button at bounding box center [388, 210] width 20 height 20
click at [325, 305] on div "3 - Docker Official Website 1:17" at bounding box center [204, 304] width 339 height 52
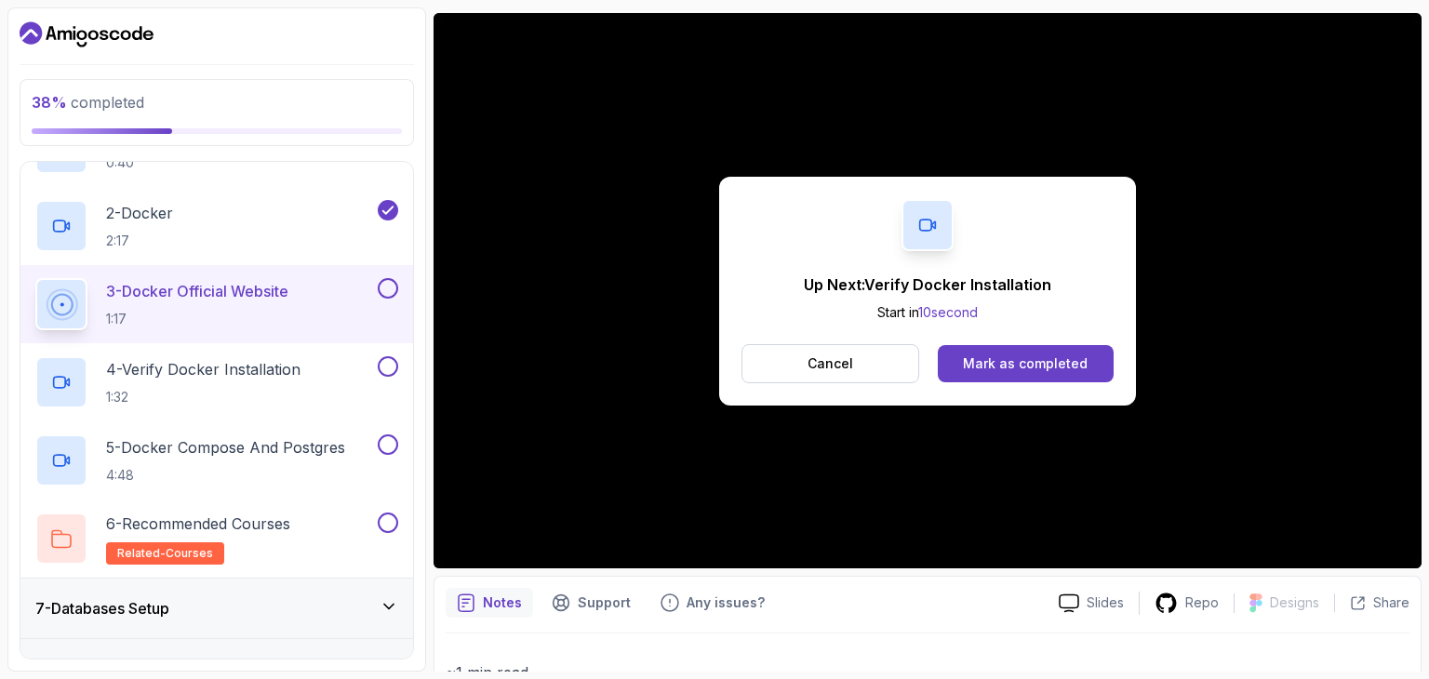
click at [389, 282] on button at bounding box center [388, 288] width 20 height 20
click at [313, 369] on div "4 - Verify Docker Installation 1:32" at bounding box center [204, 382] width 339 height 52
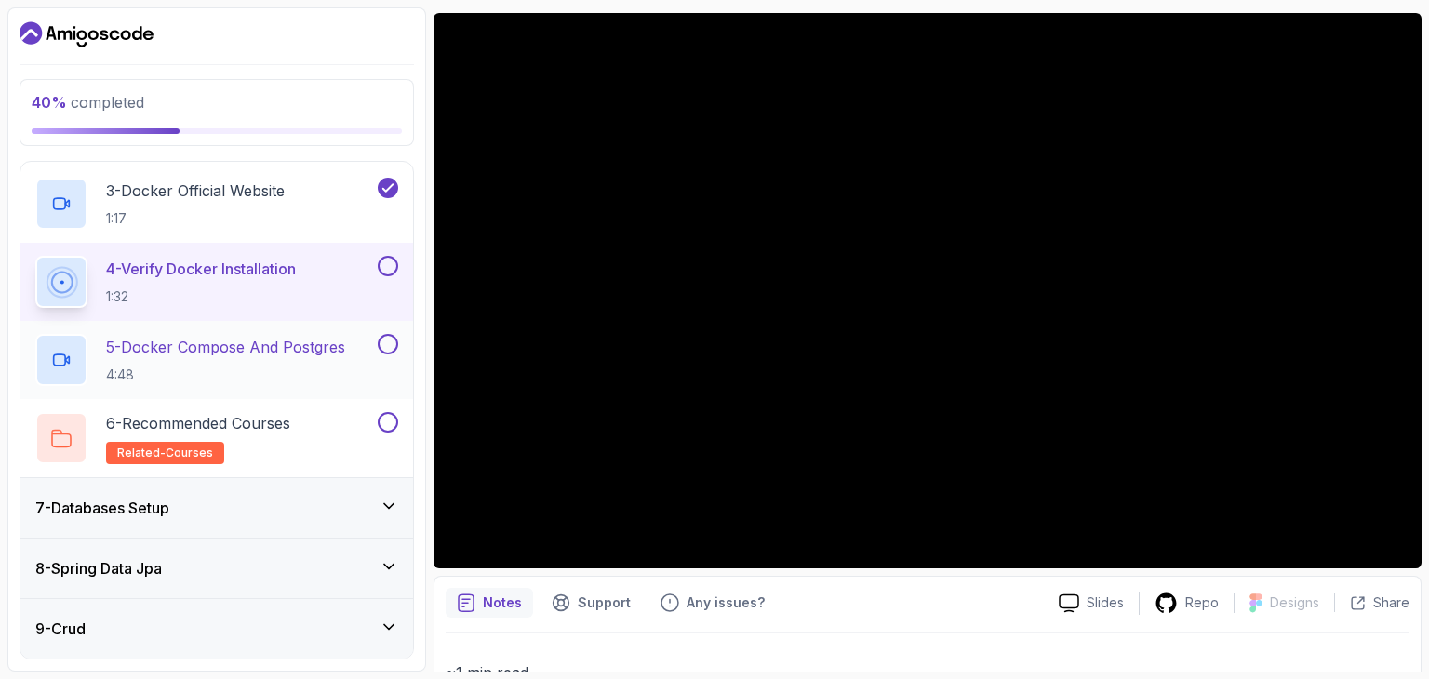
scroll to position [434, 0]
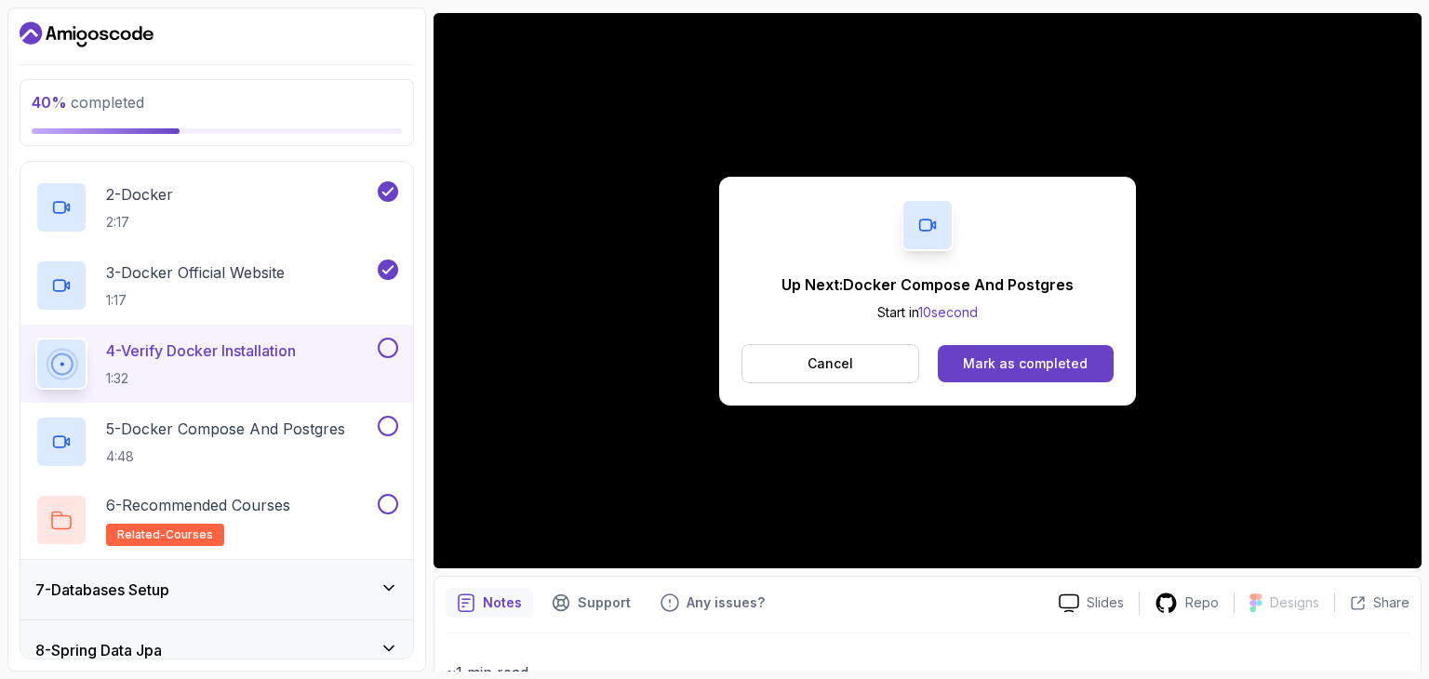
click at [391, 343] on button at bounding box center [388, 348] width 20 height 20
click at [354, 399] on div "4 - Verify Docker Installation 1:32" at bounding box center [216, 364] width 393 height 78
click at [335, 432] on p "5 - Docker Compose And Postgres" at bounding box center [225, 429] width 239 height 22
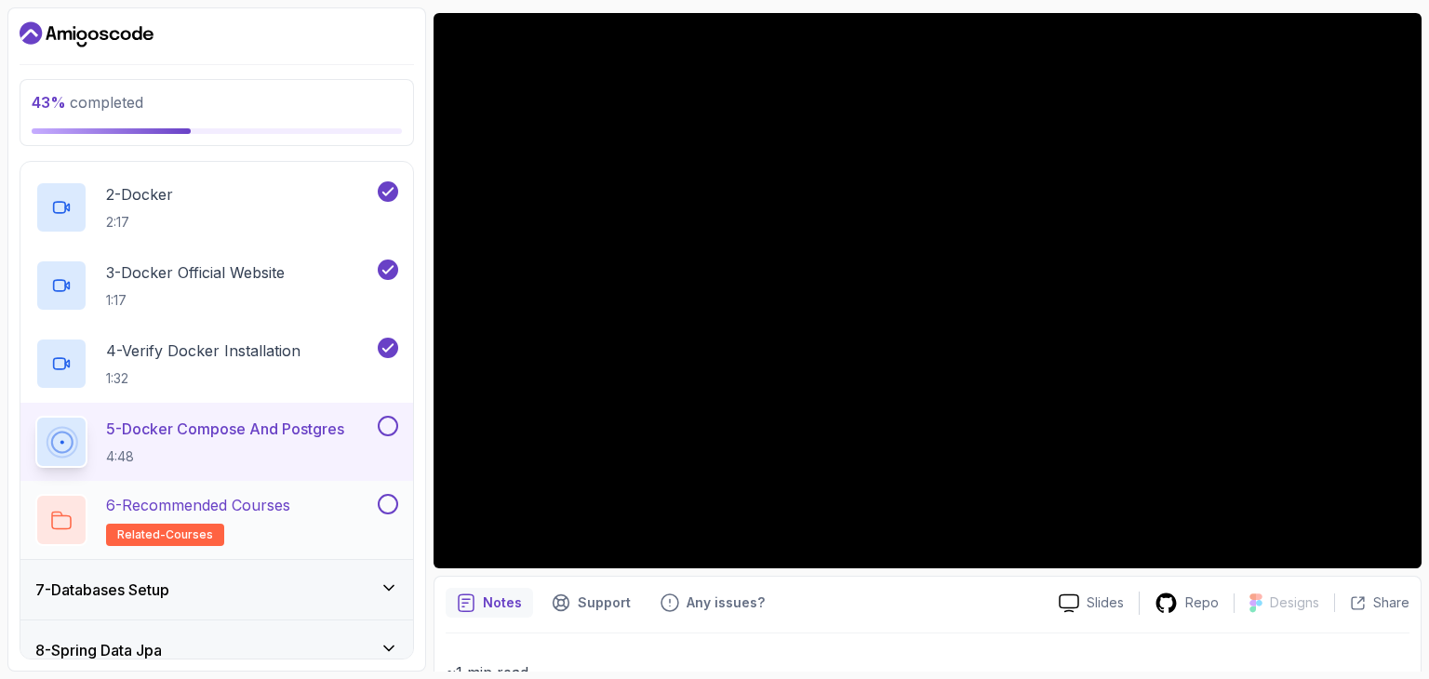
scroll to position [518, 0]
